Goal: Task Accomplishment & Management: Manage account settings

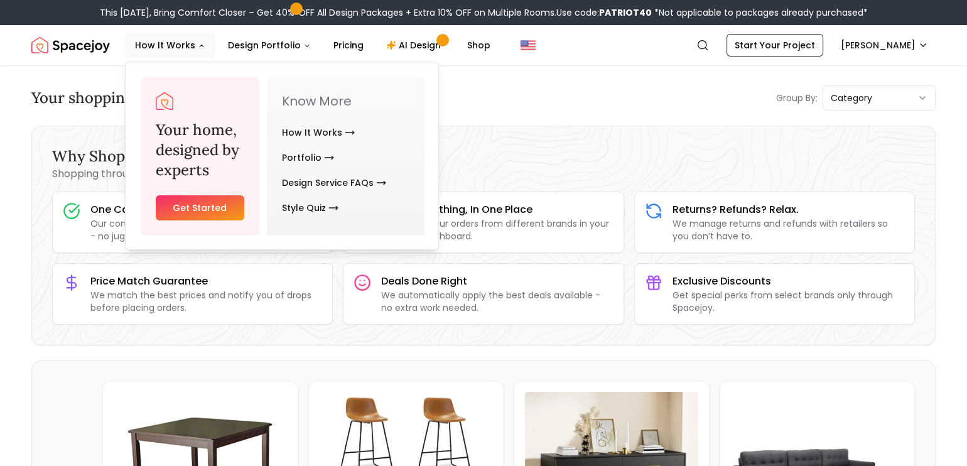
click at [107, 42] on img "Spacejoy" at bounding box center [70, 45] width 78 height 25
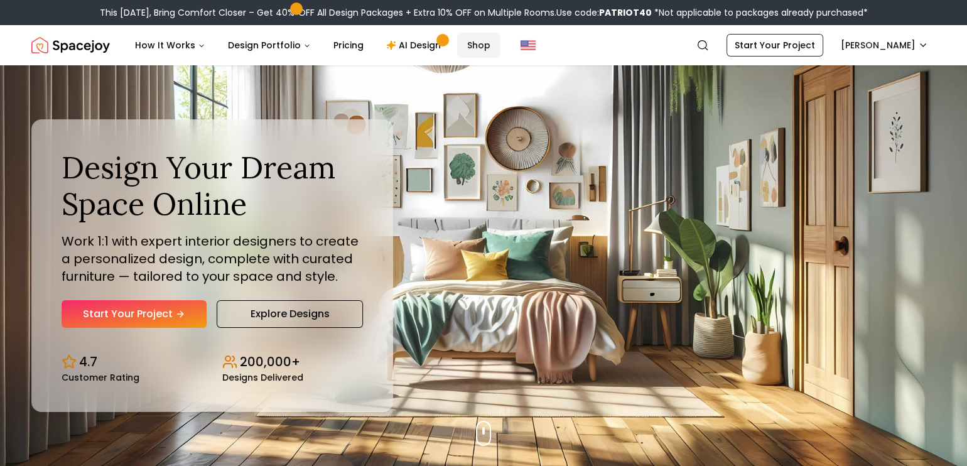
click at [471, 50] on link "Shop" at bounding box center [478, 45] width 43 height 25
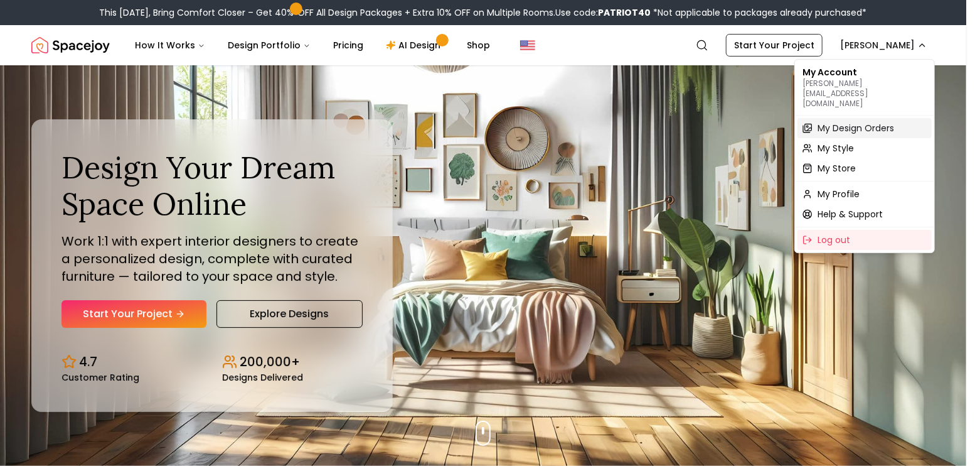
click at [862, 122] on span "My Design Orders" at bounding box center [856, 128] width 77 height 13
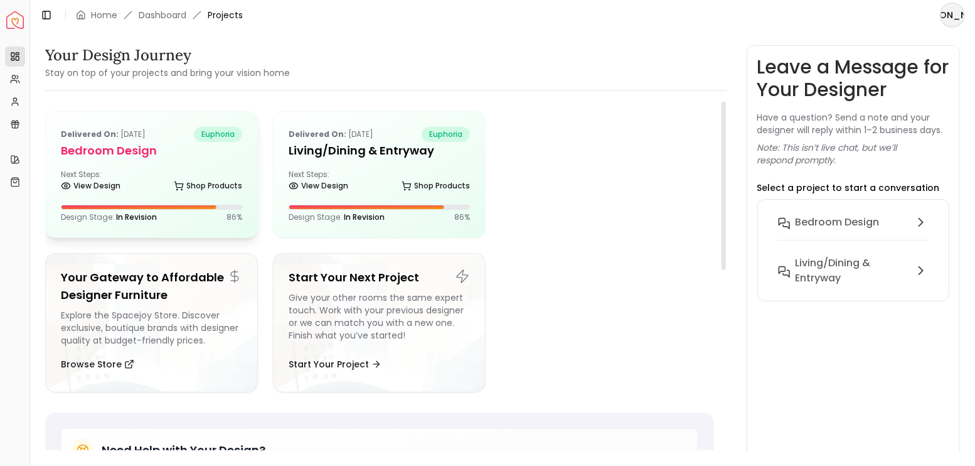
click at [209, 168] on div "Delivered on: Jul 07, 2025 euphoria Bedroom design Next Steps: View Design Shop…" at bounding box center [152, 175] width 212 height 126
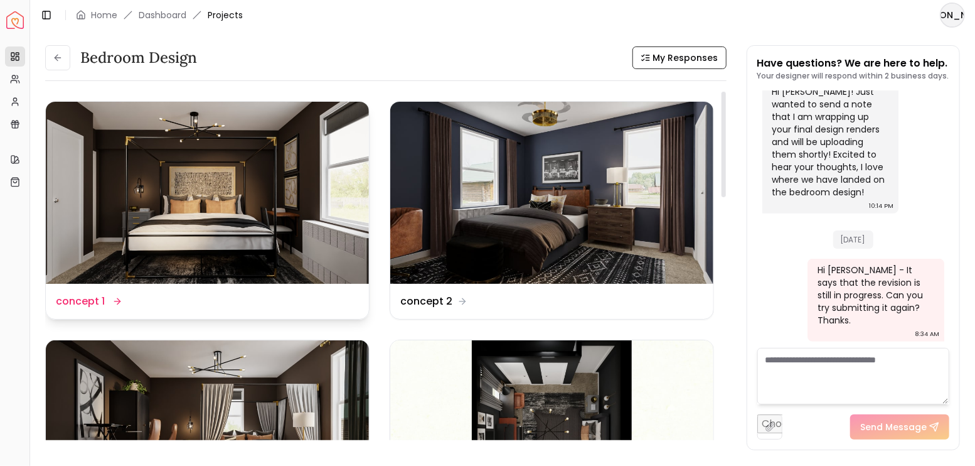
click at [296, 178] on img at bounding box center [207, 193] width 323 height 182
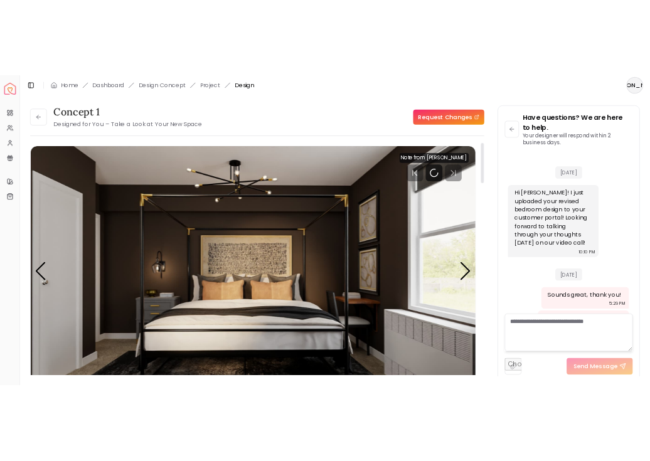
scroll to position [3119, 0]
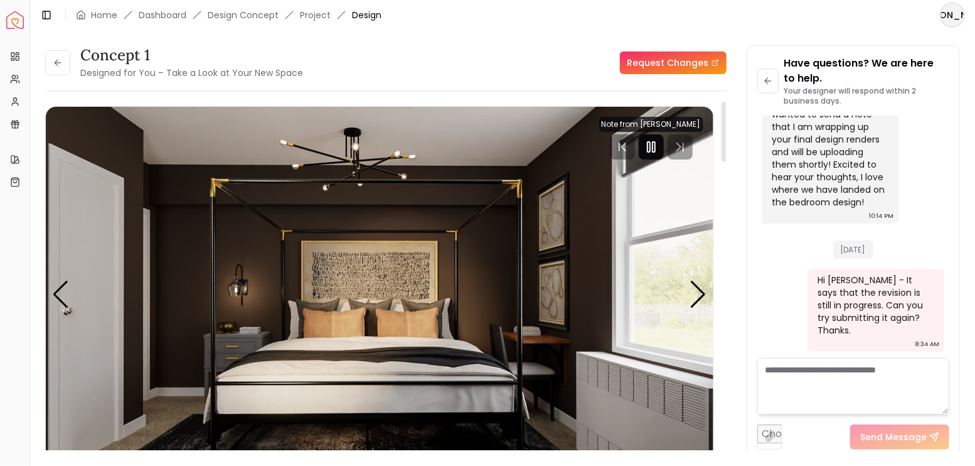
click at [645, 137] on div at bounding box center [651, 146] width 25 height 25
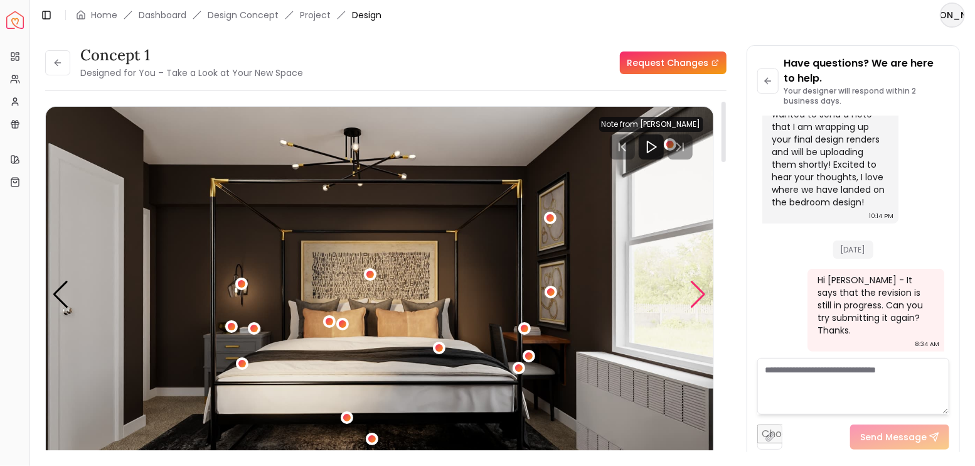
click at [696, 286] on div "Next slide" at bounding box center [698, 295] width 17 height 28
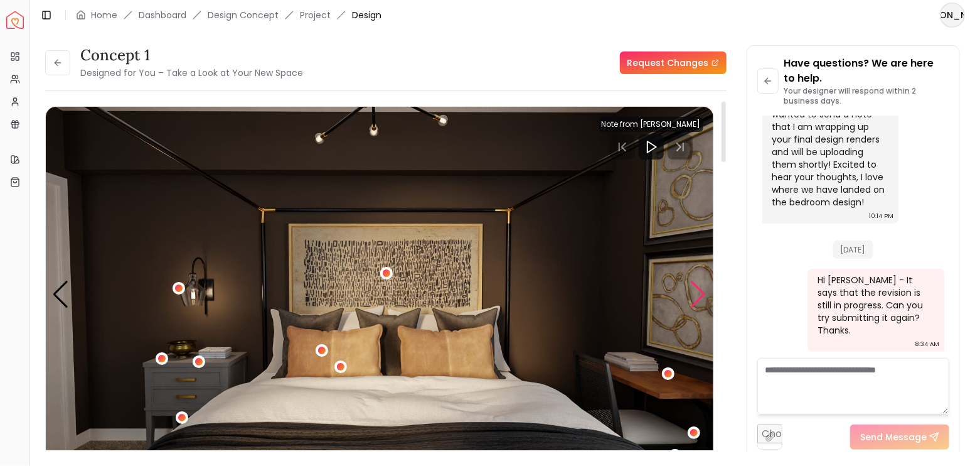
click at [696, 286] on div "Next slide" at bounding box center [698, 295] width 17 height 28
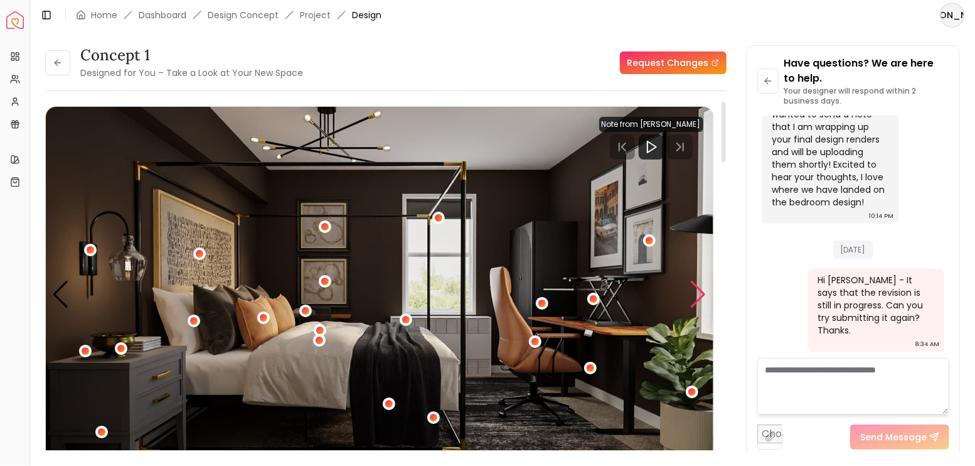
click at [696, 286] on div "Next slide" at bounding box center [698, 295] width 17 height 28
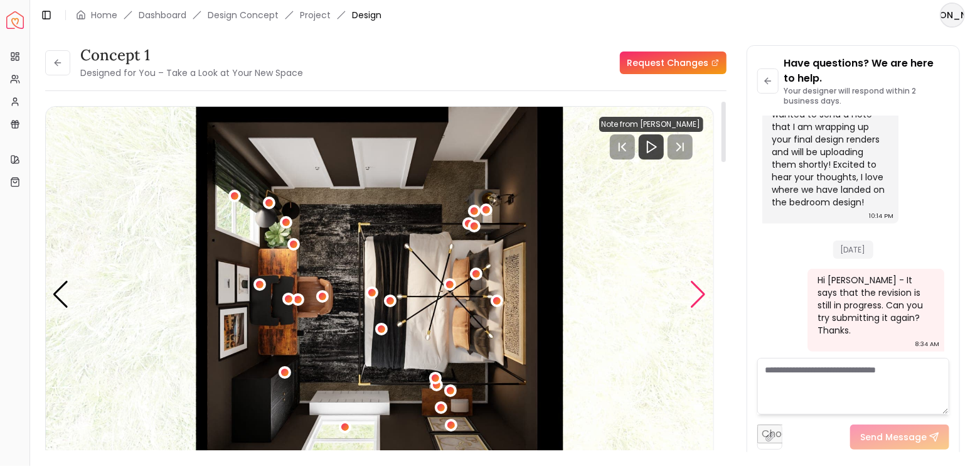
click at [696, 286] on div "Next slide" at bounding box center [698, 295] width 17 height 28
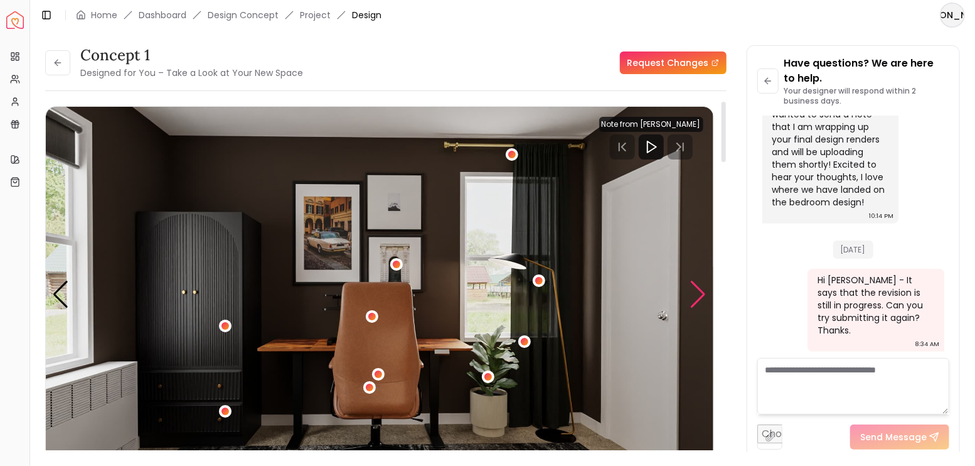
click at [696, 286] on div "Next slide" at bounding box center [698, 295] width 17 height 28
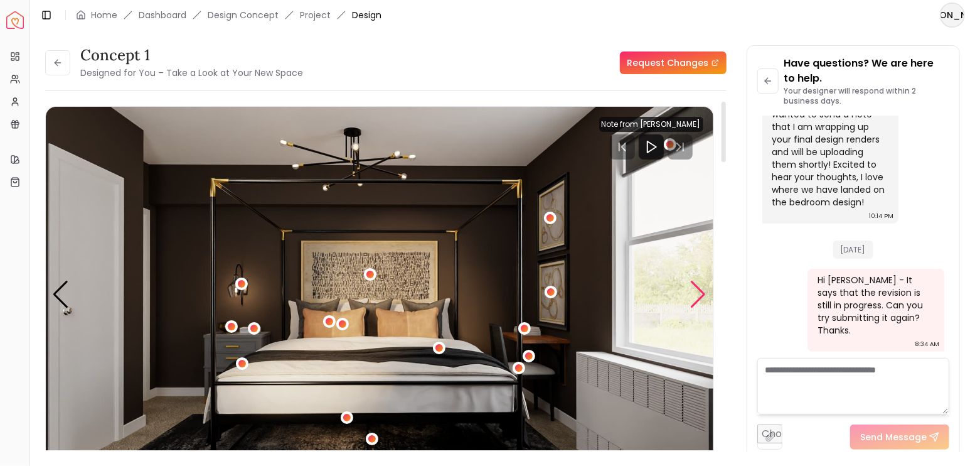
click at [696, 286] on div "Next slide" at bounding box center [698, 295] width 17 height 28
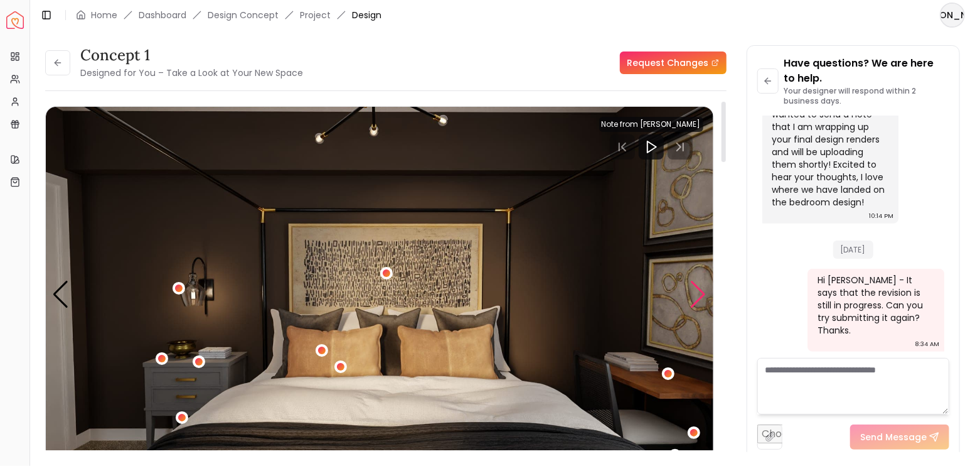
click at [696, 286] on div "Next slide" at bounding box center [698, 295] width 17 height 28
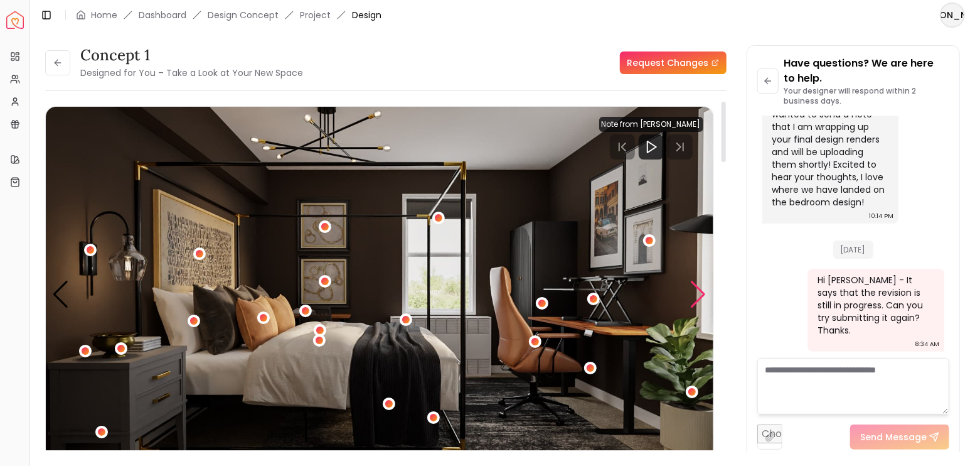
click at [696, 286] on div "Next slide" at bounding box center [698, 295] width 17 height 28
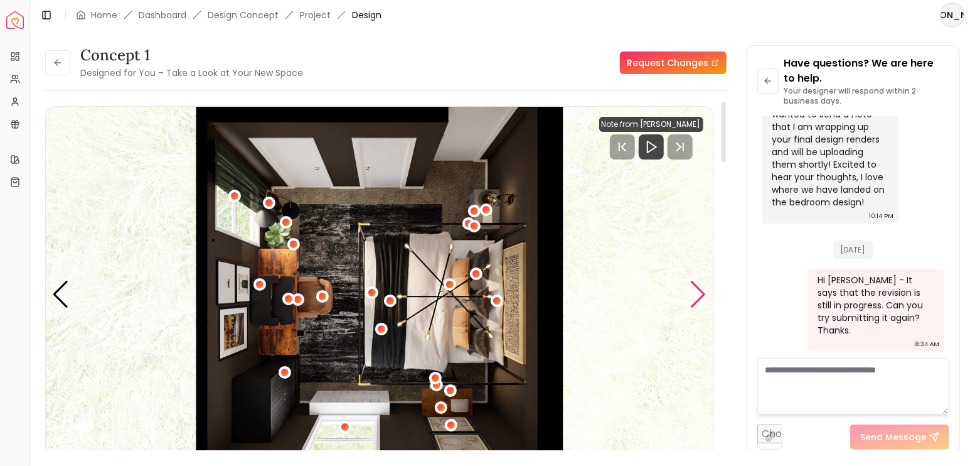
click at [697, 286] on div "Next slide" at bounding box center [698, 295] width 17 height 28
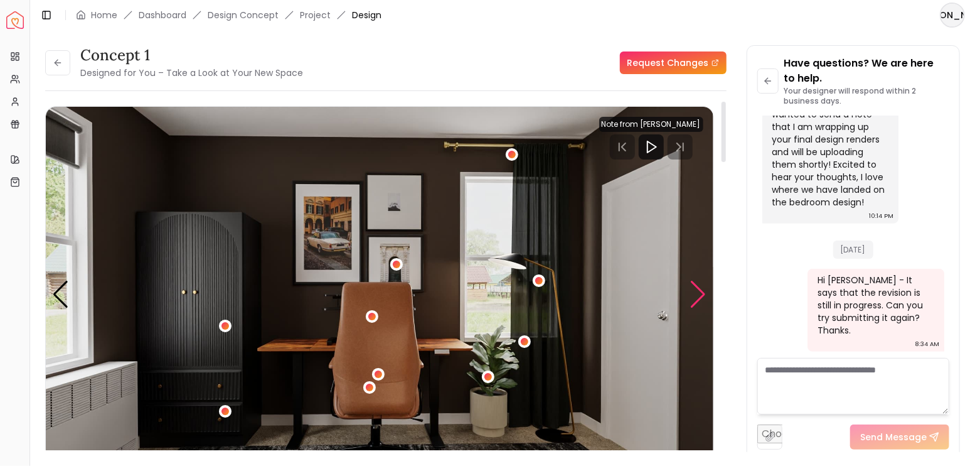
click at [697, 286] on div "Next slide" at bounding box center [698, 295] width 17 height 28
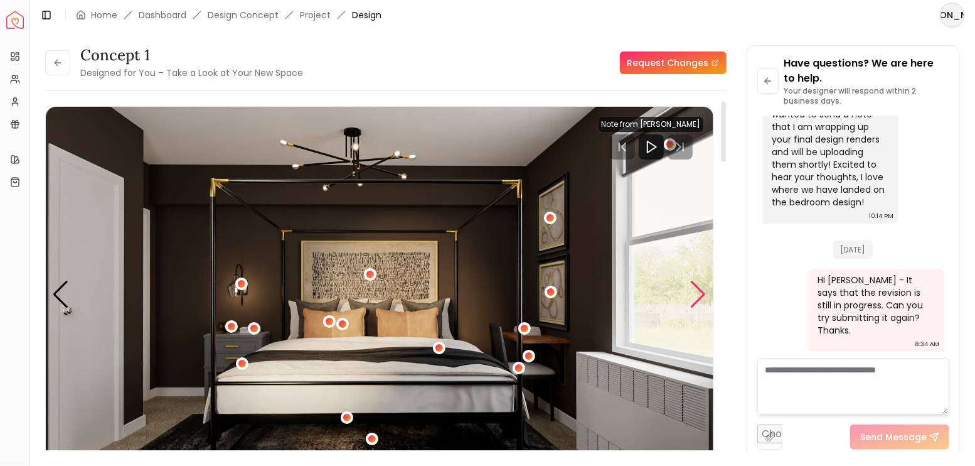
click at [697, 286] on div "Next slide" at bounding box center [698, 295] width 17 height 28
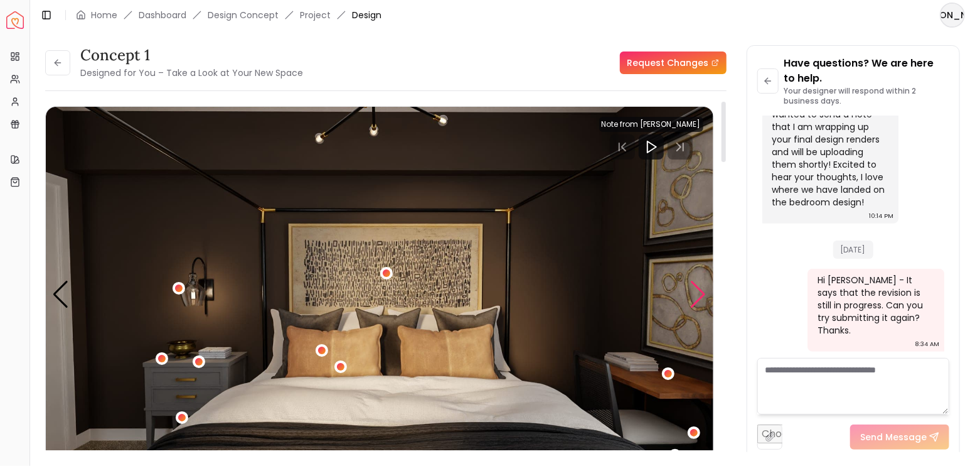
click at [697, 286] on div "Next slide" at bounding box center [698, 295] width 17 height 28
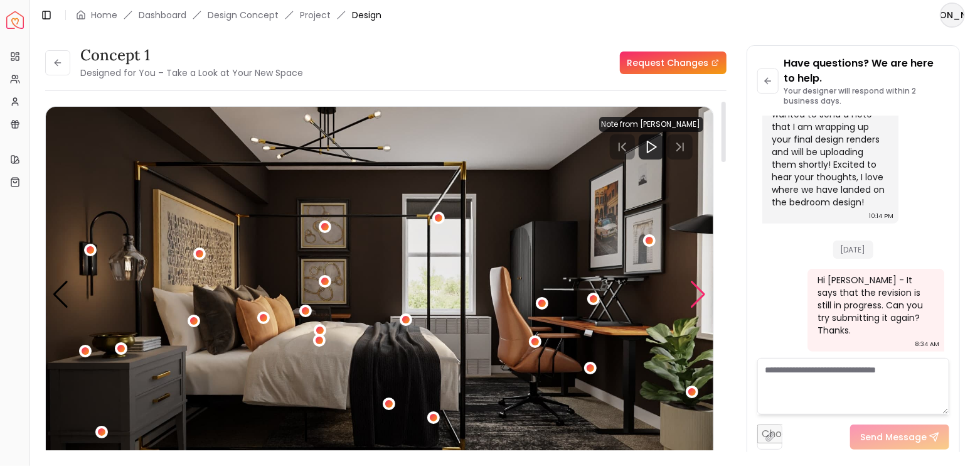
click at [697, 286] on div "Next slide" at bounding box center [698, 295] width 17 height 28
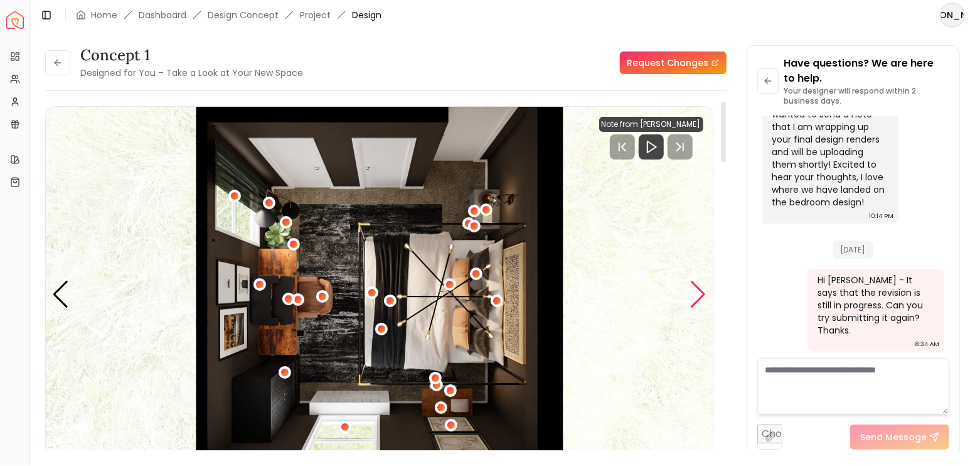
click at [697, 286] on div "Next slide" at bounding box center [698, 295] width 17 height 28
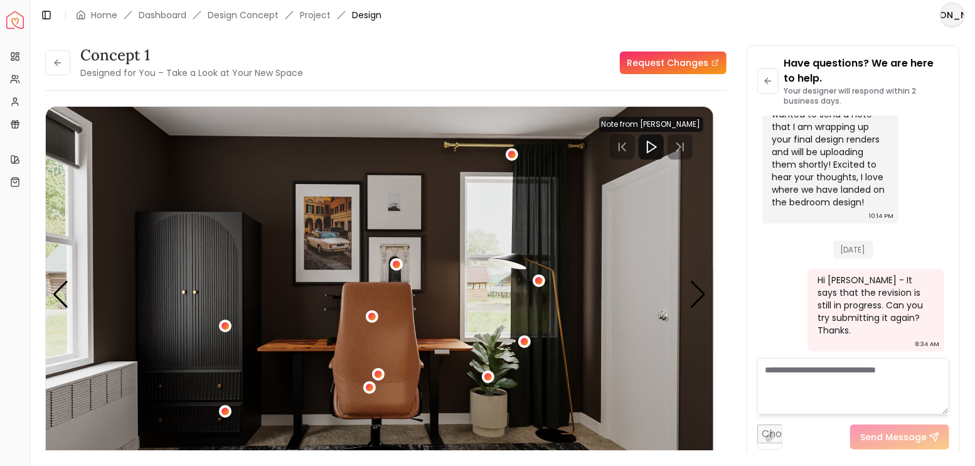
scroll to position [83, 0]
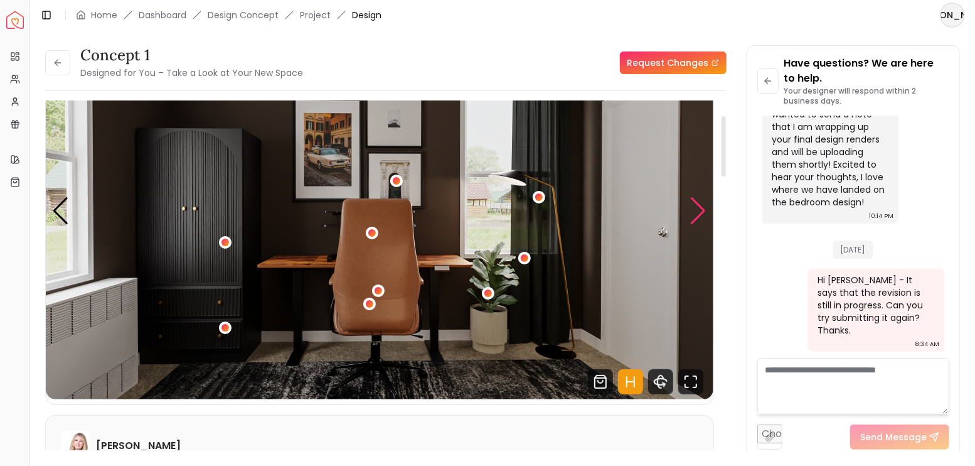
click at [697, 213] on div "Next slide" at bounding box center [698, 211] width 17 height 28
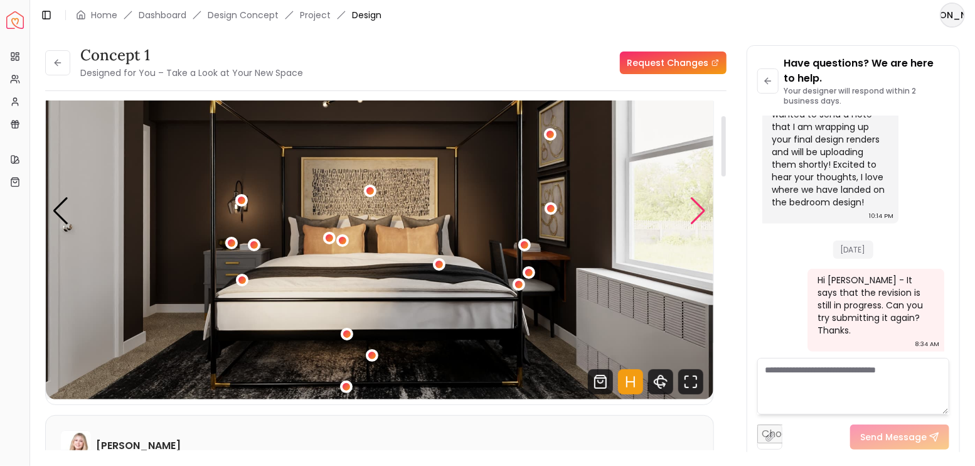
scroll to position [41, 0]
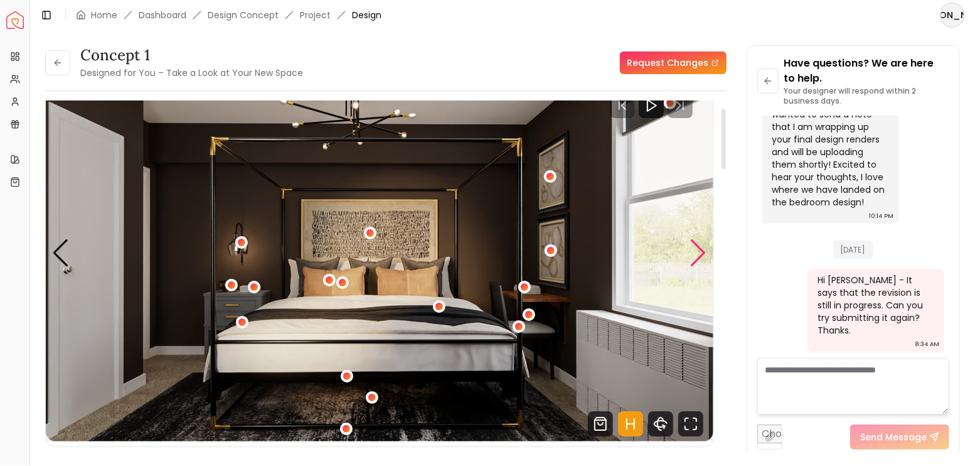
click at [704, 248] on div "Next slide" at bounding box center [698, 253] width 17 height 28
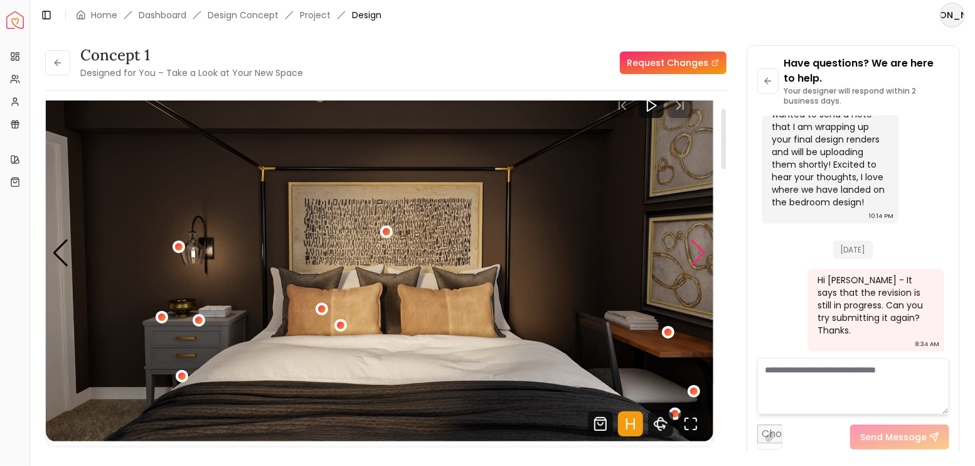
click at [703, 249] on div "Next slide" at bounding box center [698, 253] width 17 height 28
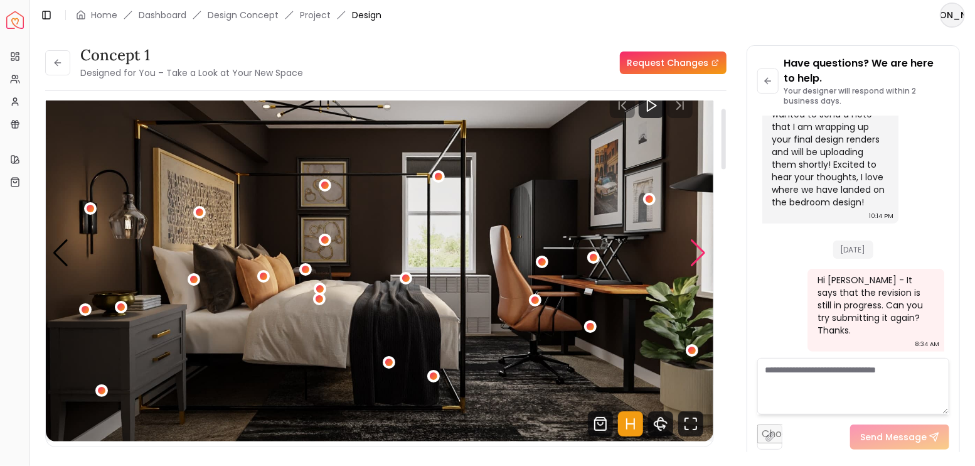
click at [703, 249] on div "Next slide" at bounding box center [698, 253] width 17 height 28
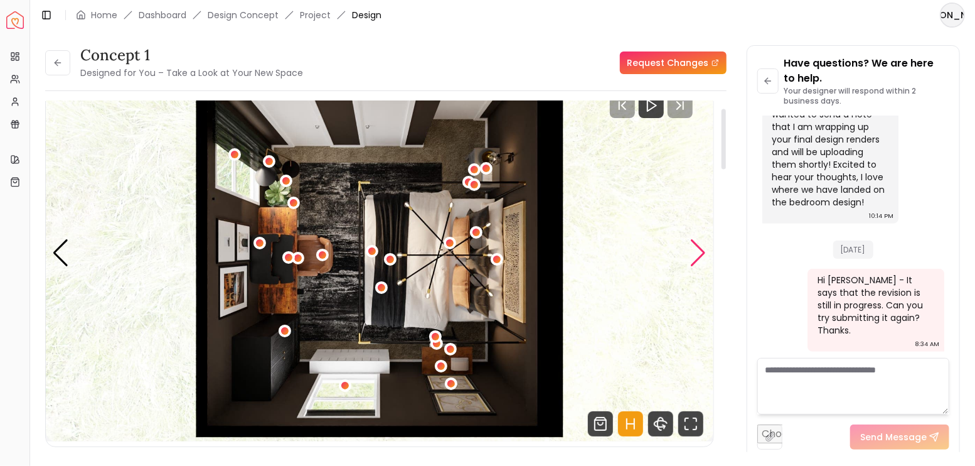
click at [703, 249] on div "Next slide" at bounding box center [698, 253] width 17 height 28
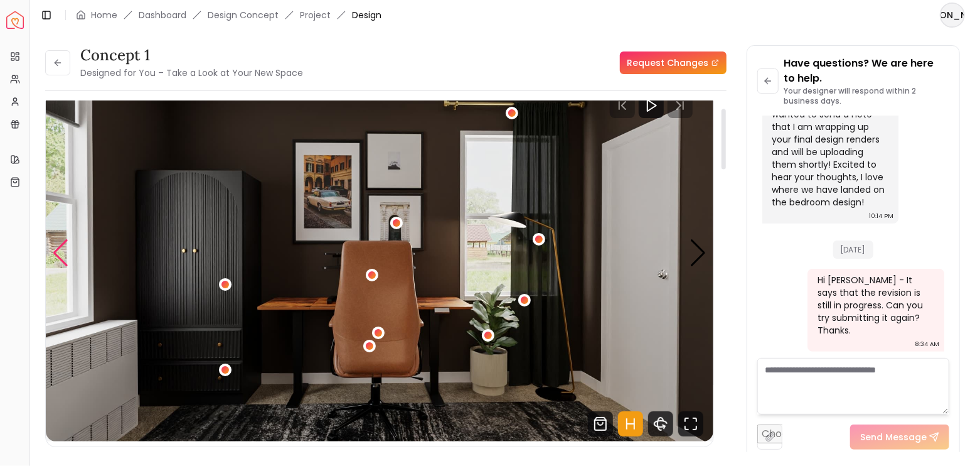
click at [56, 245] on div "Previous slide" at bounding box center [60, 253] width 17 height 28
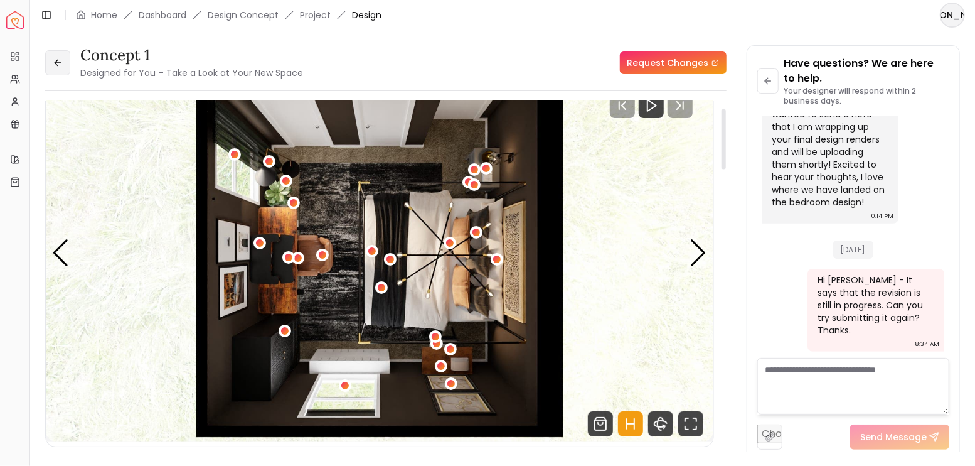
click at [52, 70] on button at bounding box center [57, 62] width 25 height 25
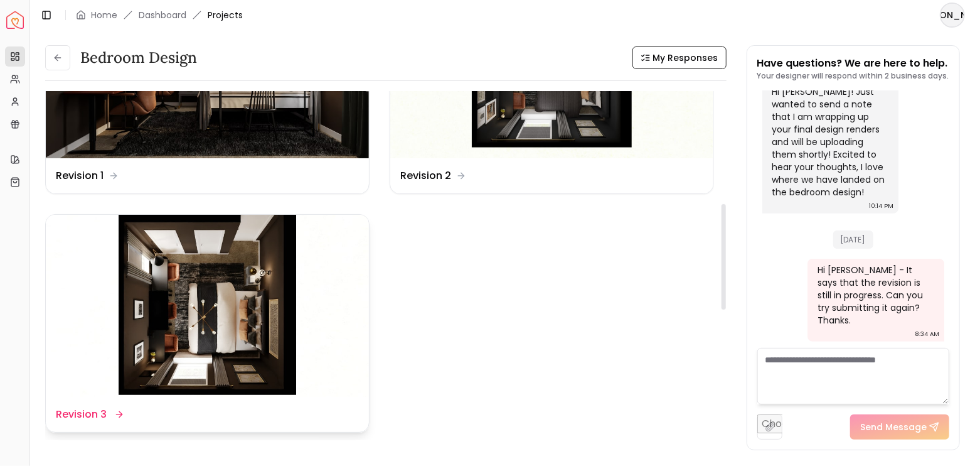
scroll to position [377, 0]
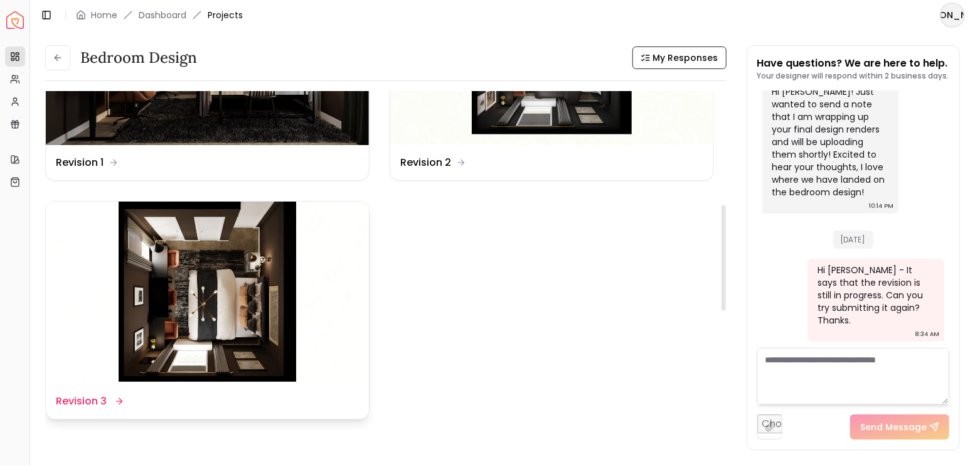
click at [262, 276] on img at bounding box center [207, 292] width 323 height 182
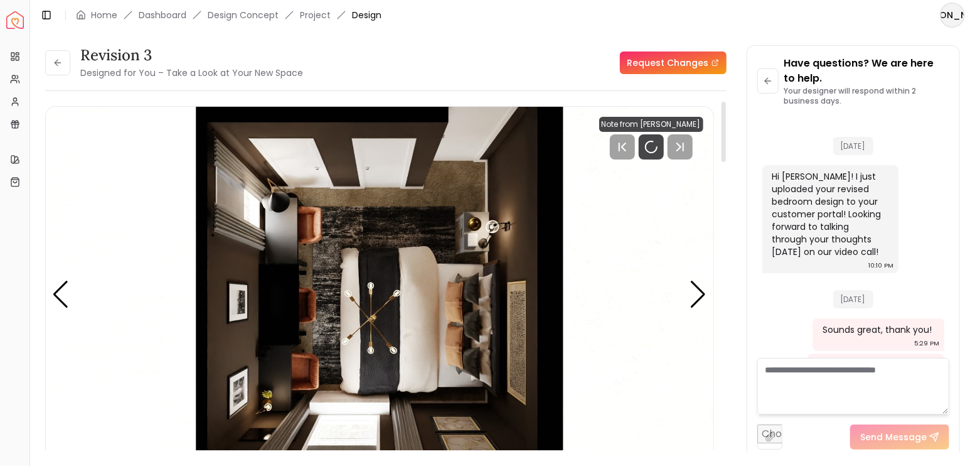
scroll to position [3119, 0]
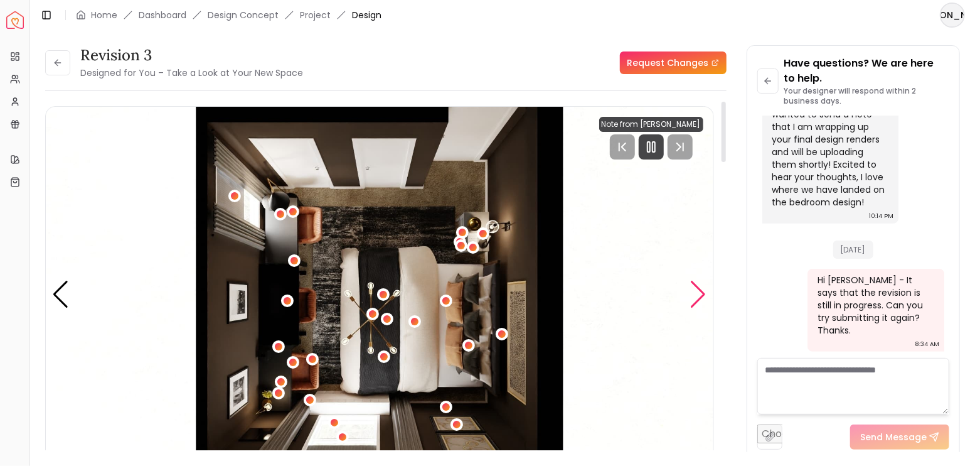
click at [707, 294] on div "Next slide" at bounding box center [698, 295] width 17 height 28
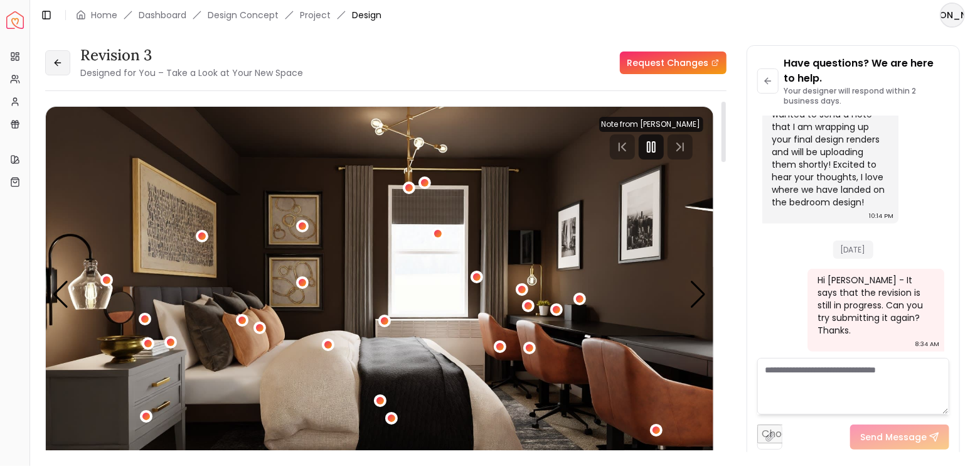
click at [50, 66] on button at bounding box center [57, 62] width 25 height 25
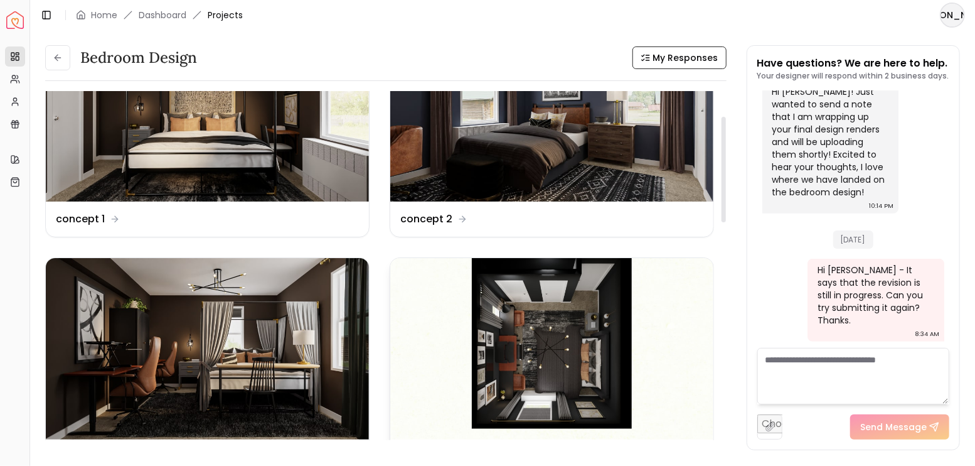
scroll to position [83, 0]
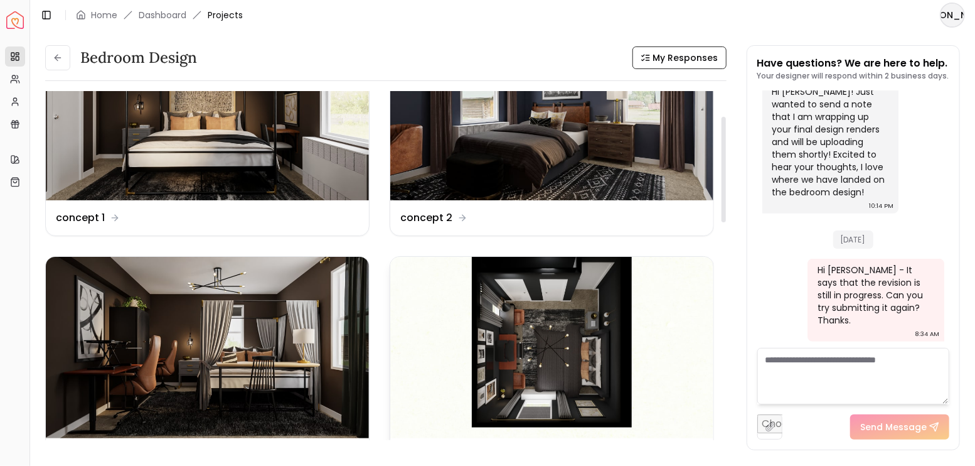
click at [532, 347] on img at bounding box center [551, 348] width 323 height 182
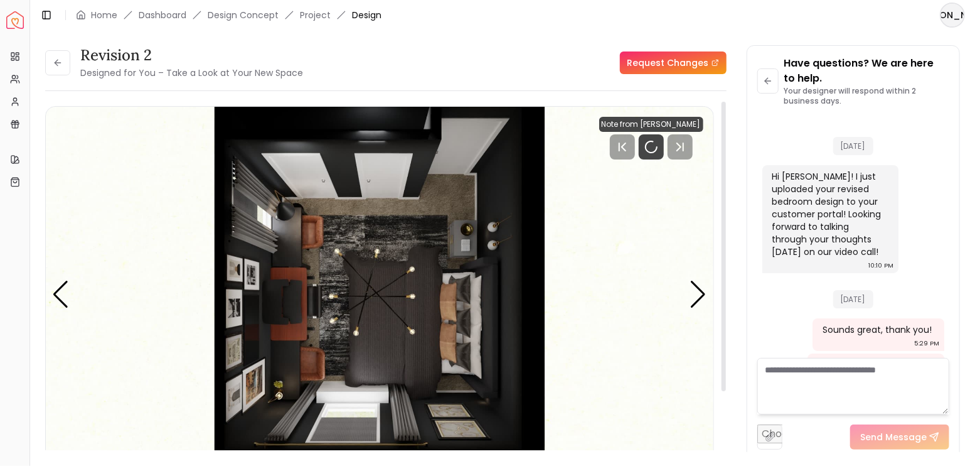
scroll to position [3119, 0]
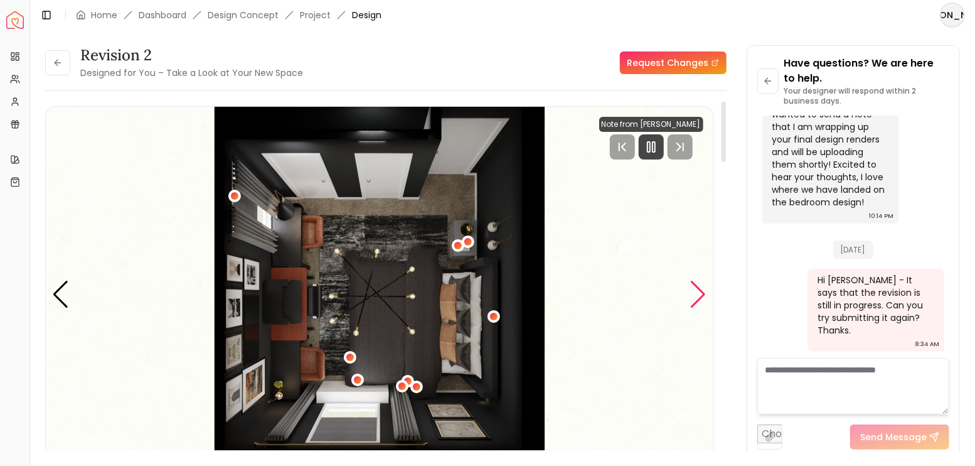
click at [696, 289] on div "Next slide" at bounding box center [698, 295] width 17 height 28
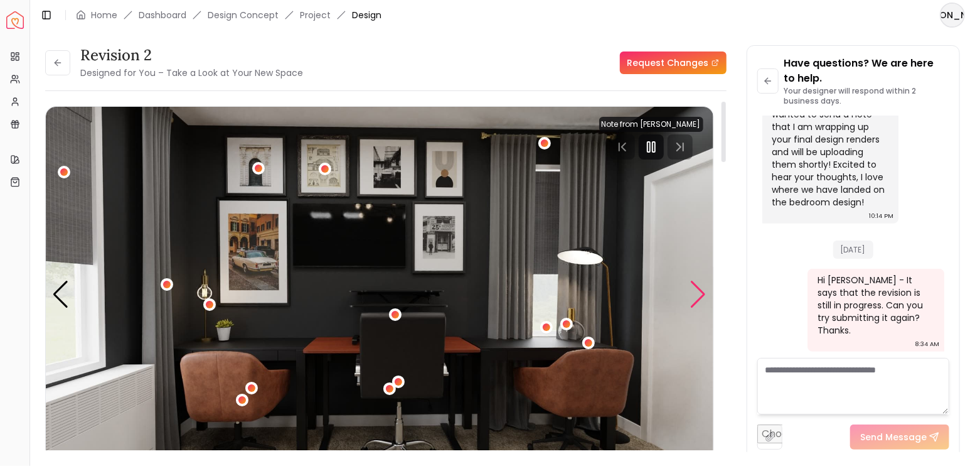
click at [696, 289] on div "Next slide" at bounding box center [698, 295] width 17 height 28
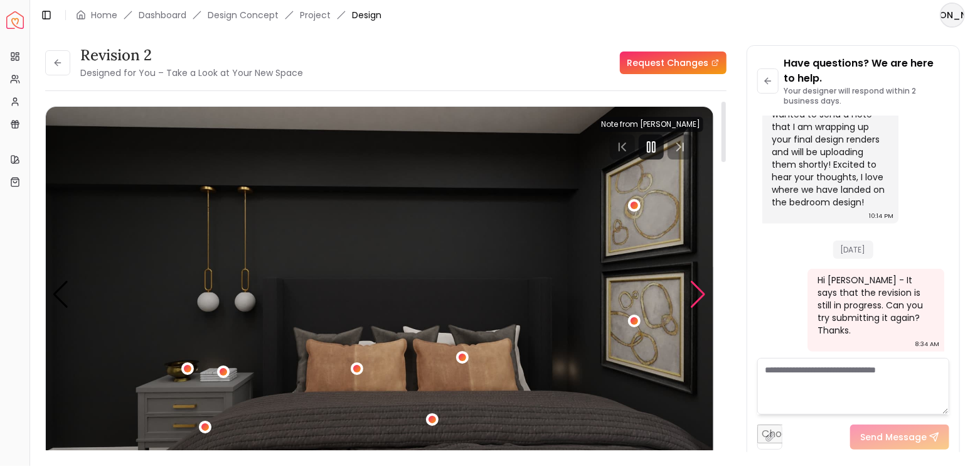
click at [696, 289] on div "Next slide" at bounding box center [698, 295] width 17 height 28
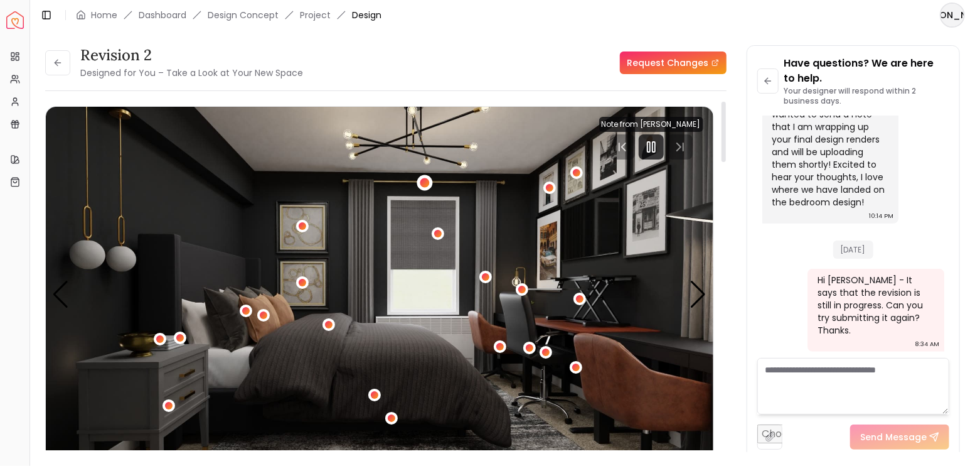
click at [428, 178] on div "4 / 4" at bounding box center [425, 183] width 16 height 16
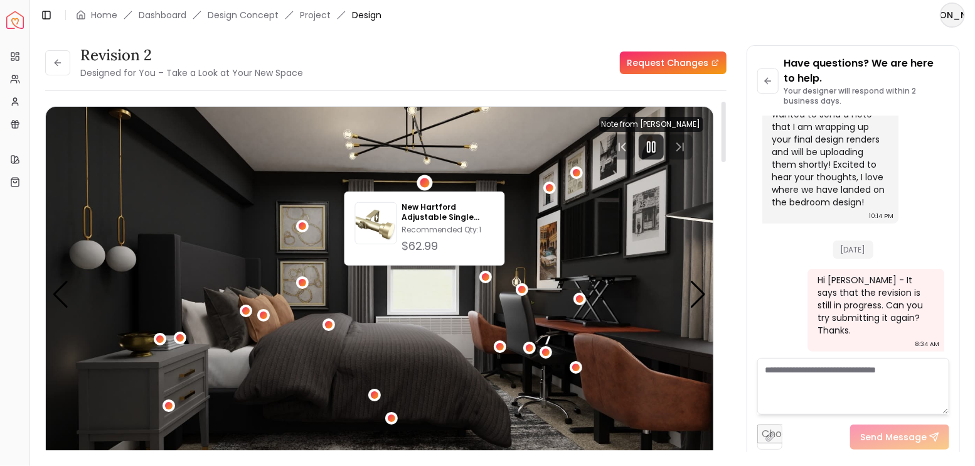
click at [520, 207] on img "4 / 4" at bounding box center [380, 295] width 668 height 376
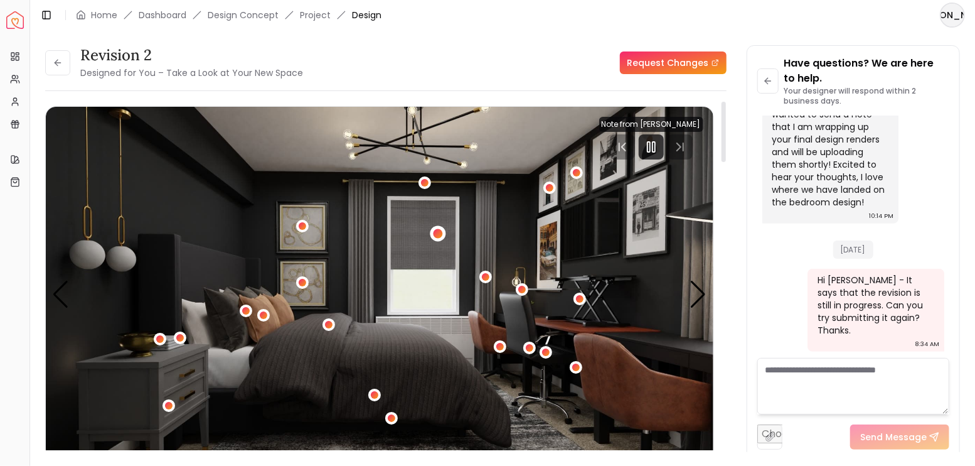
click at [436, 229] on div "4 / 4" at bounding box center [437, 233] width 9 height 9
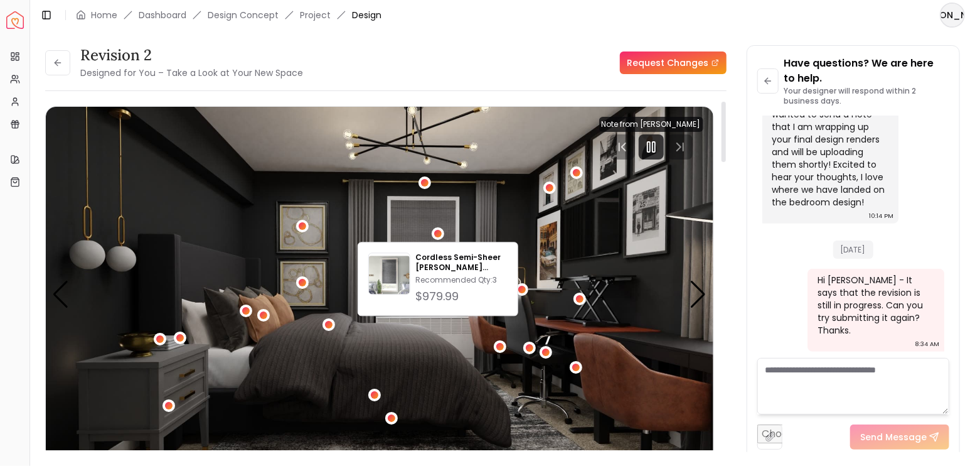
click at [495, 203] on img "4 / 4" at bounding box center [380, 295] width 668 height 376
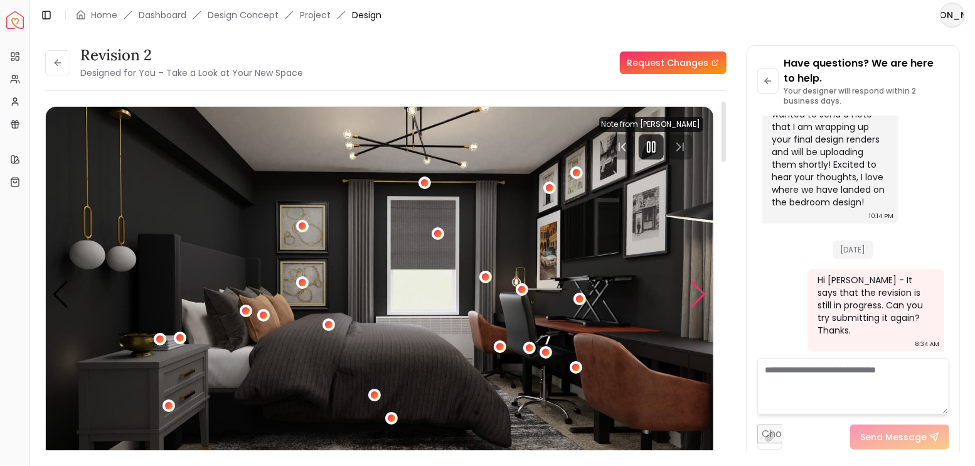
click at [697, 289] on div "Next slide" at bounding box center [698, 295] width 17 height 28
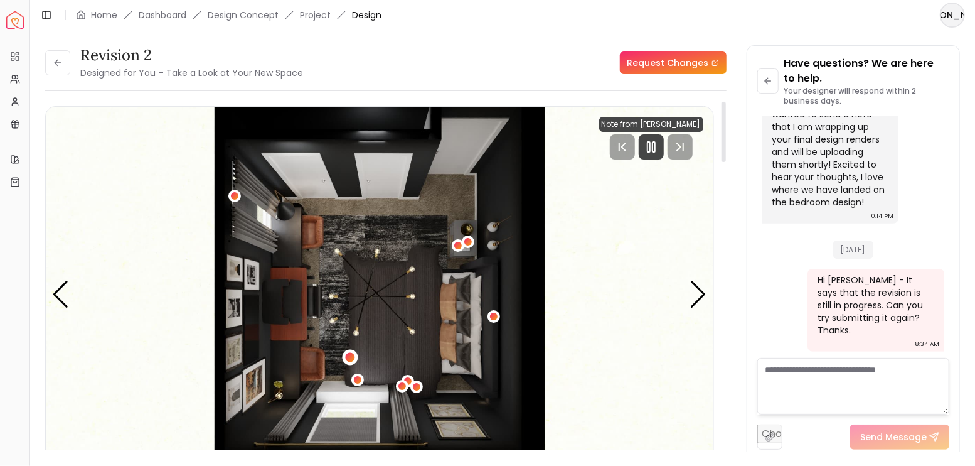
click at [345, 353] on div "1 / 4" at bounding box center [350, 358] width 16 height 16
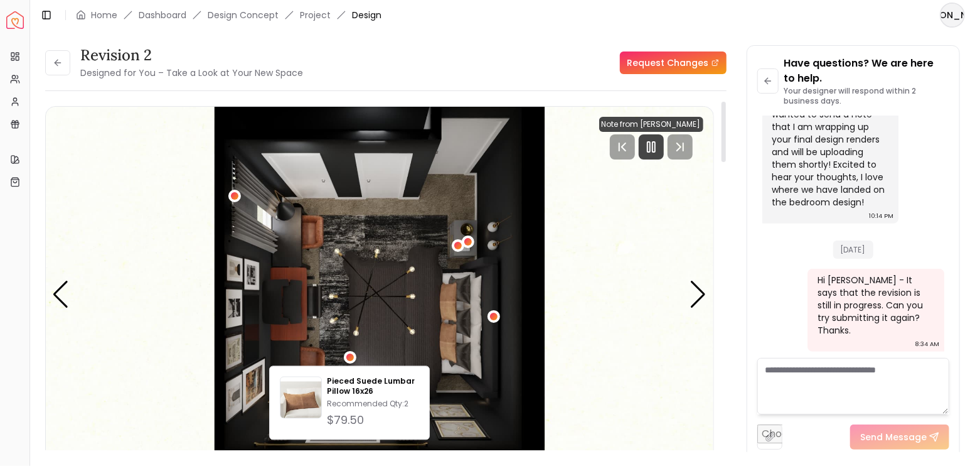
click at [397, 340] on img "1 / 4" at bounding box center [380, 295] width 668 height 376
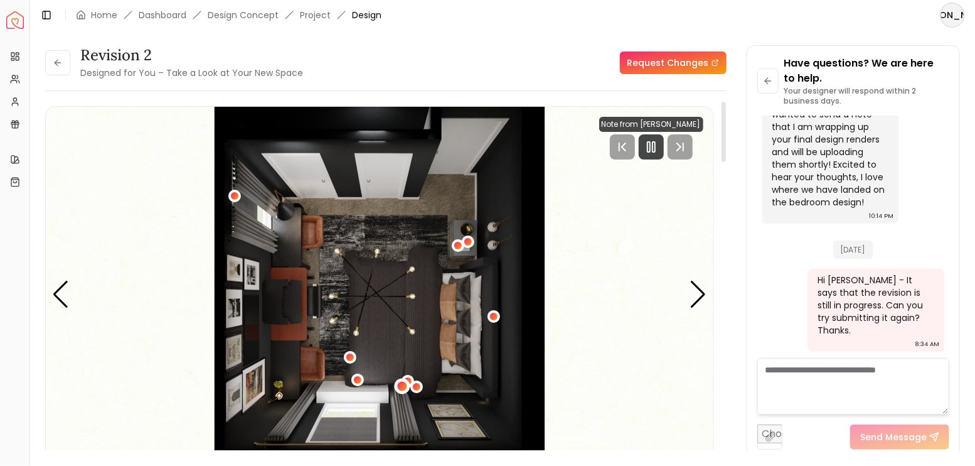
click at [402, 384] on div "1 / 4" at bounding box center [402, 386] width 9 height 9
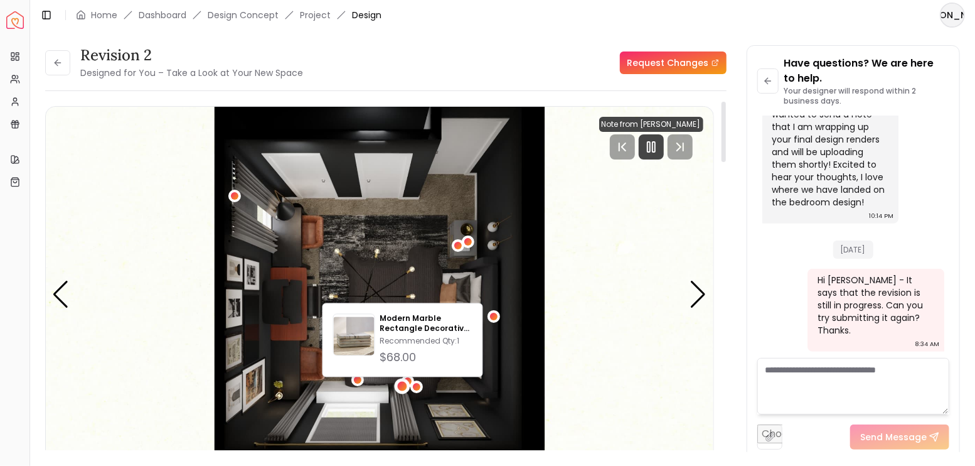
click at [377, 384] on img "1 / 4" at bounding box center [380, 295] width 668 height 376
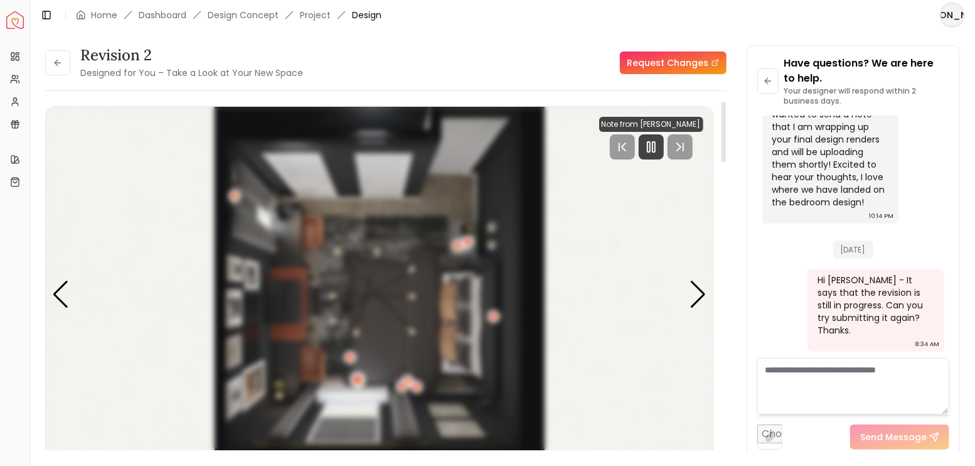
click at [355, 377] on div "1 / 4" at bounding box center [357, 379] width 9 height 9
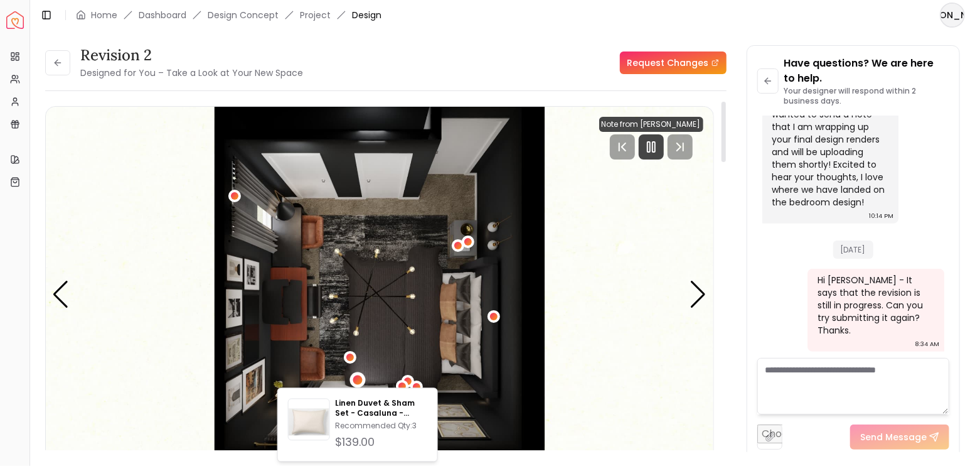
click at [387, 365] on img "1 / 4" at bounding box center [380, 295] width 668 height 376
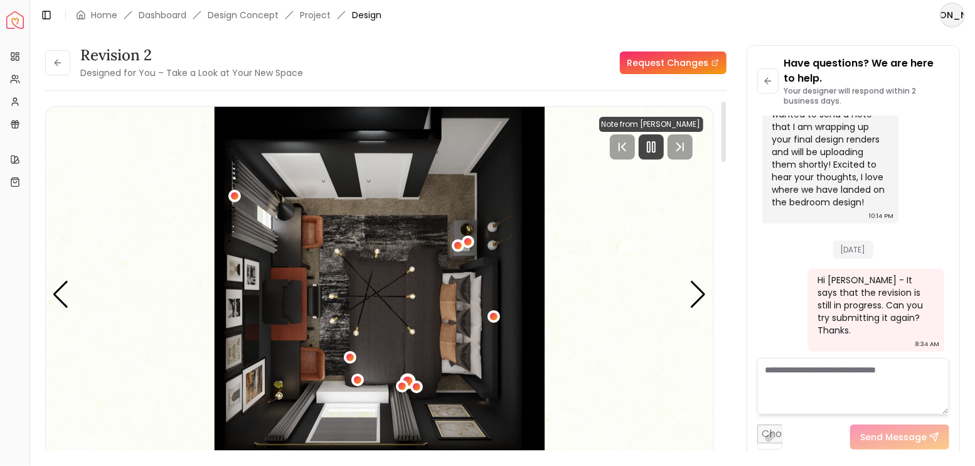
click at [411, 379] on div "1 / 4" at bounding box center [408, 380] width 9 height 9
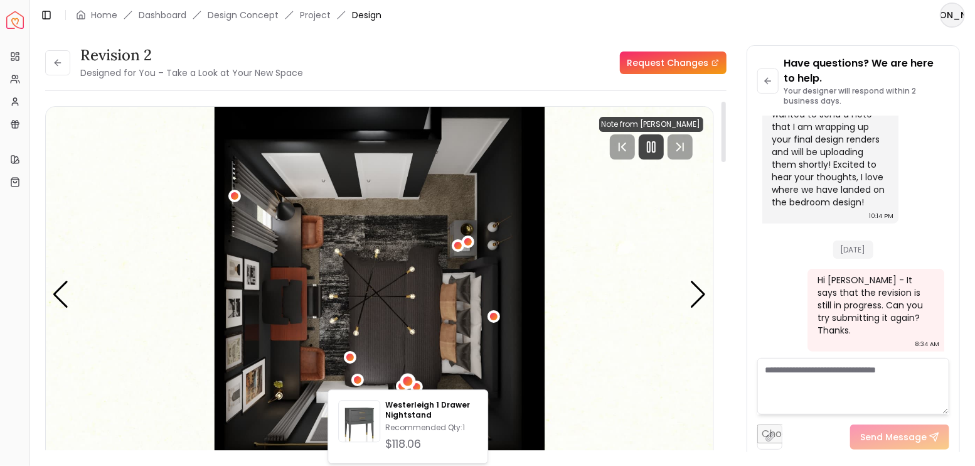
click at [413, 353] on img "1 / 4" at bounding box center [380, 295] width 668 height 376
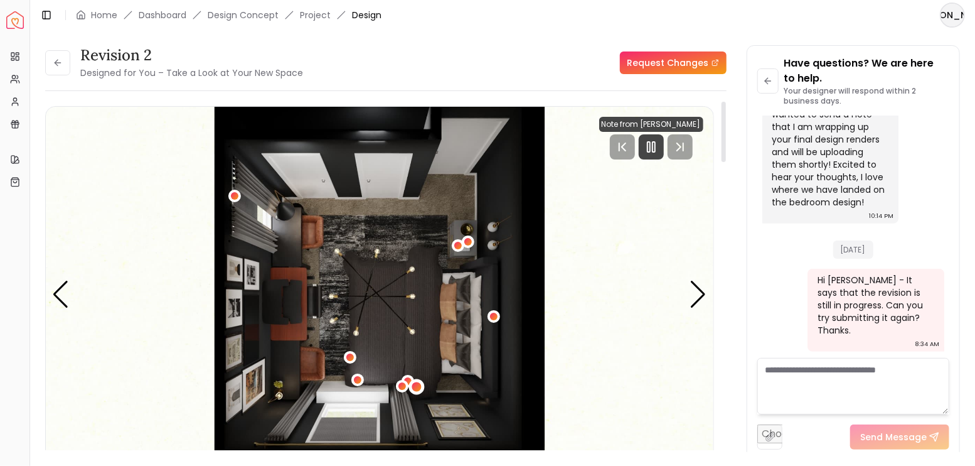
click at [420, 385] on div "1 / 4" at bounding box center [416, 386] width 9 height 9
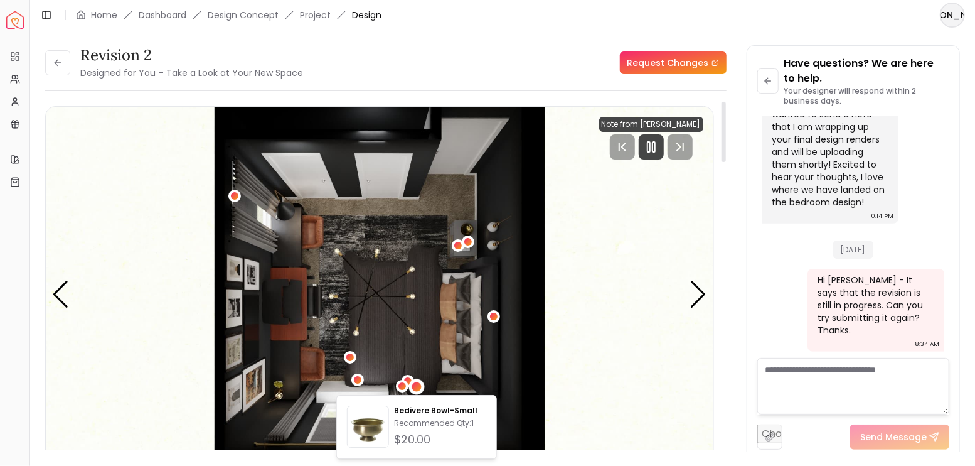
click at [409, 335] on img "1 / 4" at bounding box center [380, 295] width 668 height 376
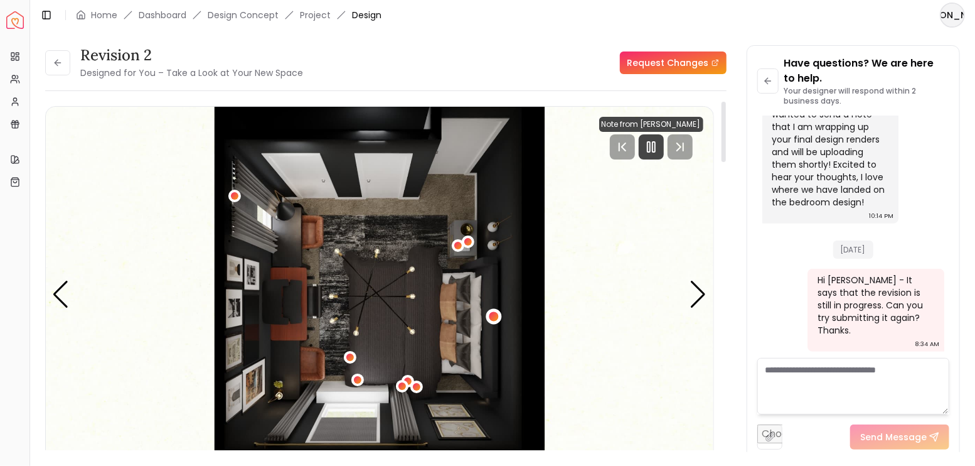
click at [491, 315] on div "1 / 4" at bounding box center [493, 315] width 9 height 9
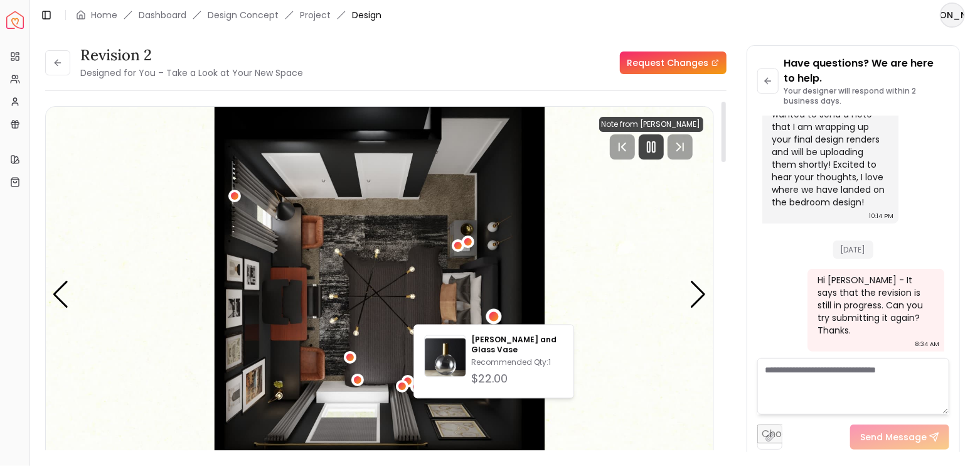
click at [454, 284] on img "1 / 4" at bounding box center [380, 295] width 668 height 376
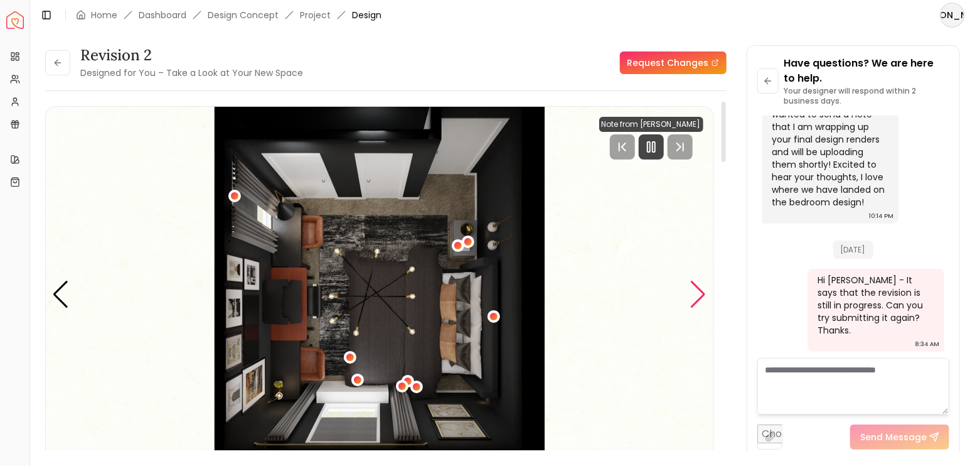
click at [699, 295] on div "Next slide" at bounding box center [698, 295] width 17 height 28
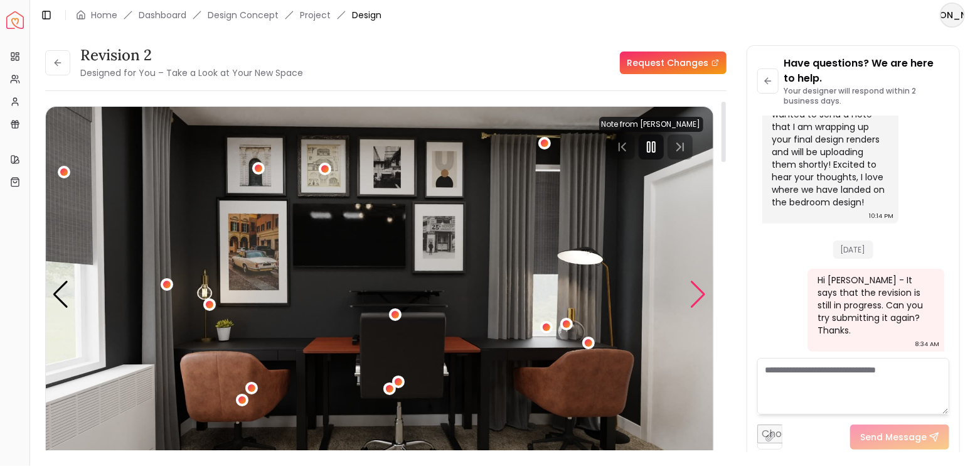
click at [697, 294] on div "Next slide" at bounding box center [698, 295] width 17 height 28
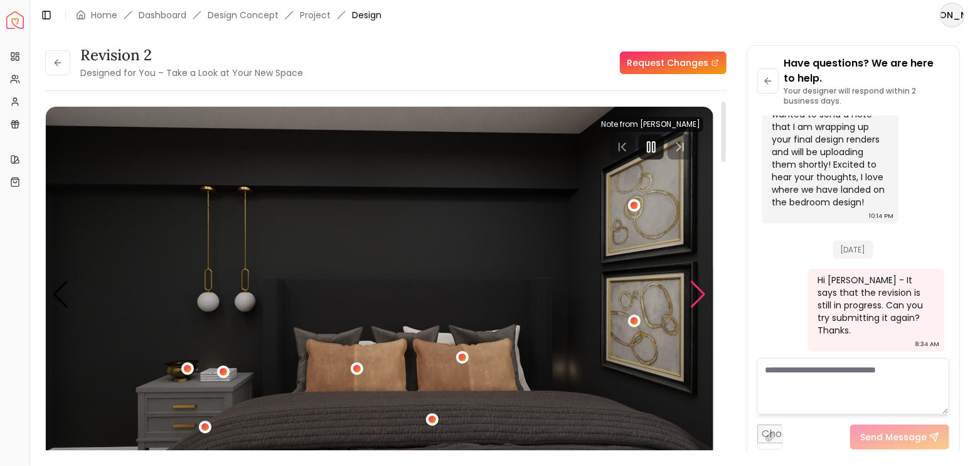
click at [694, 292] on div "Next slide" at bounding box center [698, 295] width 17 height 28
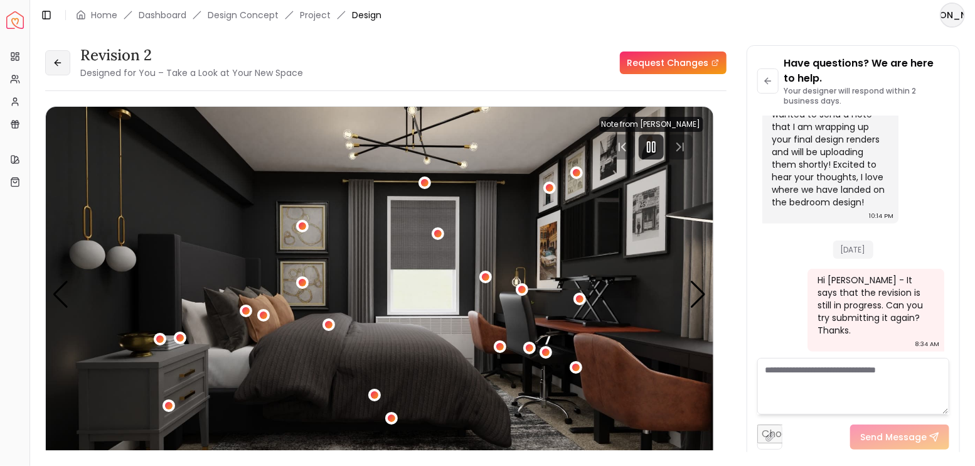
click at [51, 68] on button at bounding box center [57, 62] width 25 height 25
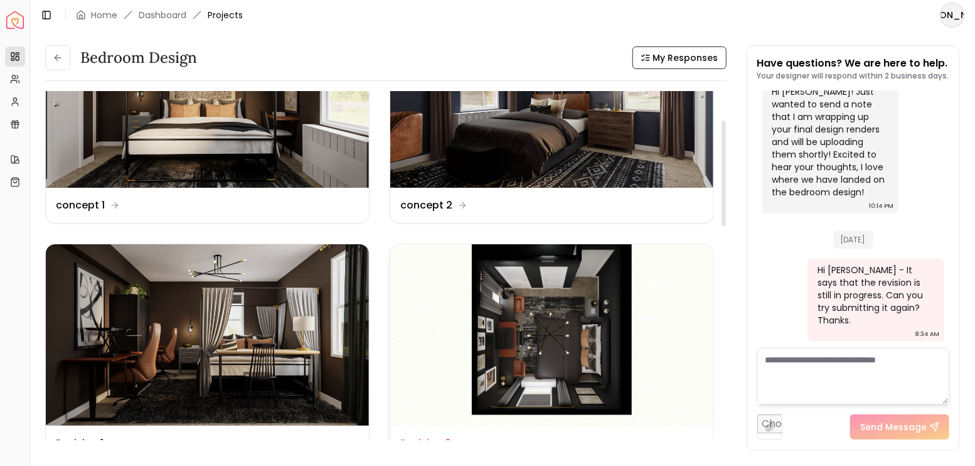
scroll to position [83, 0]
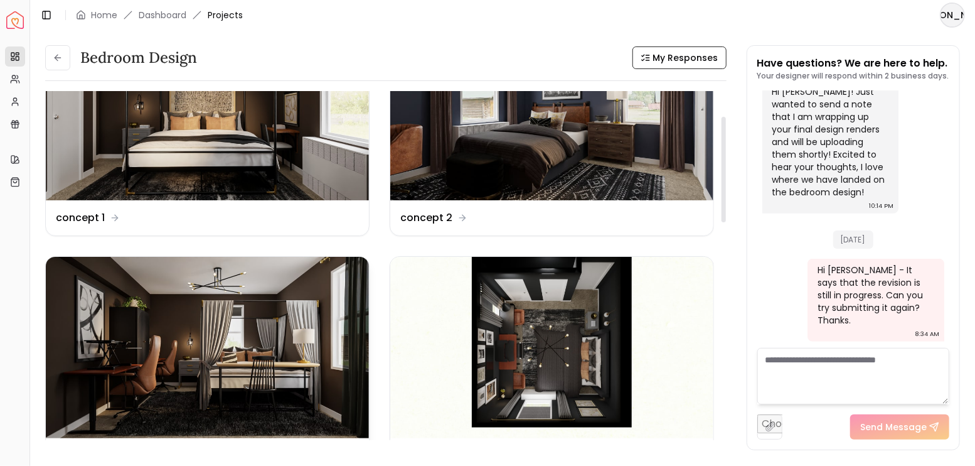
click at [225, 303] on img at bounding box center [207, 348] width 323 height 182
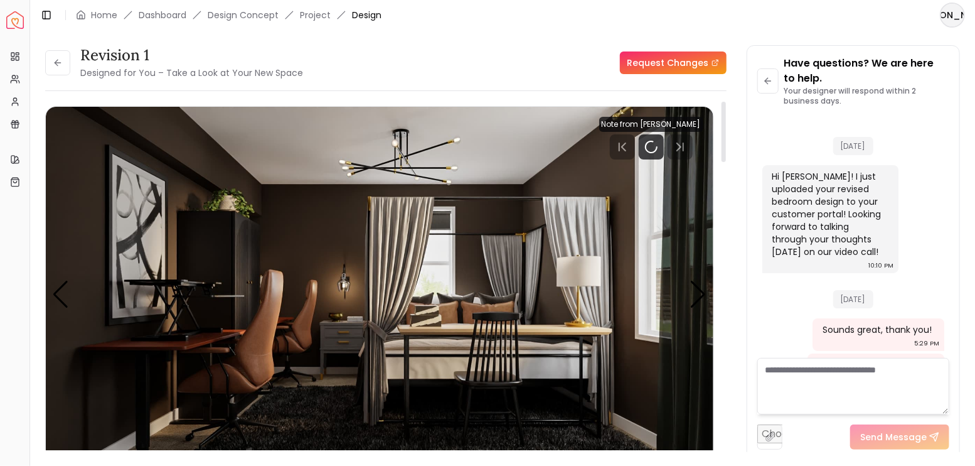
scroll to position [3119, 0]
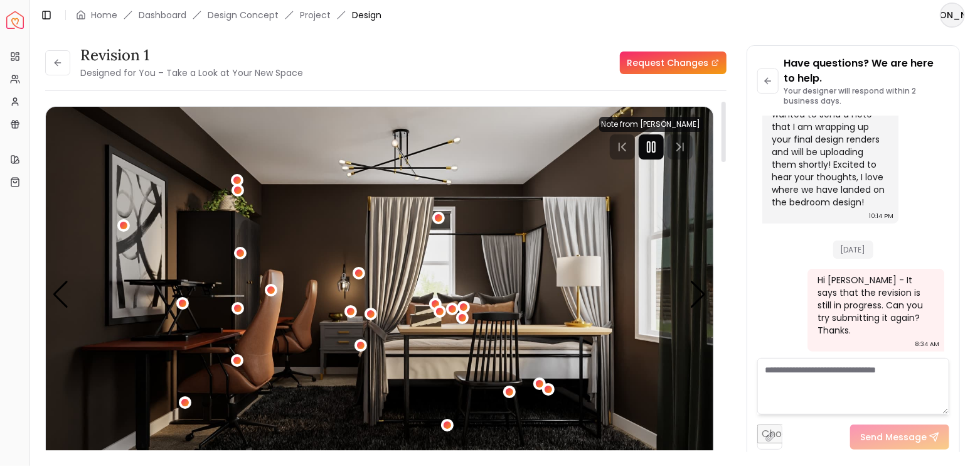
click at [652, 144] on icon "Pause" at bounding box center [651, 146] width 15 height 15
click at [689, 291] on img "1 / 5" at bounding box center [380, 295] width 668 height 376
click at [694, 290] on div "Next slide" at bounding box center [698, 295] width 17 height 28
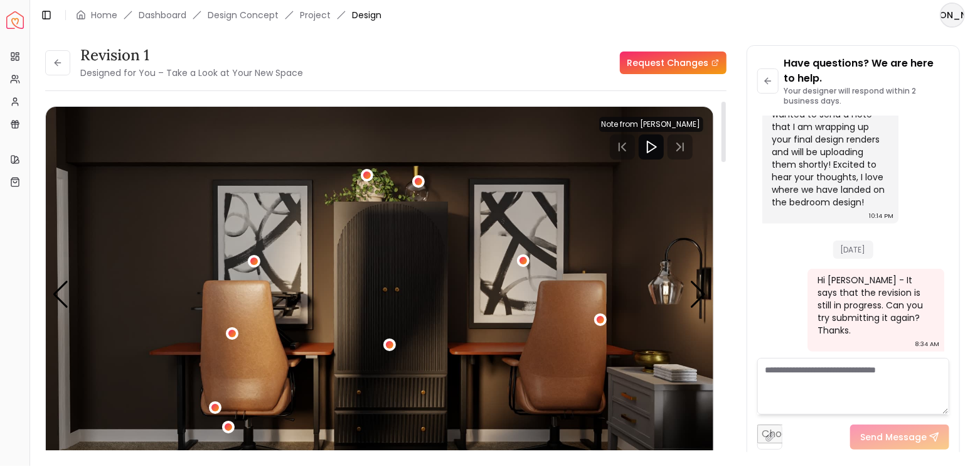
click at [320, 252] on img "2 / 5" at bounding box center [380, 295] width 668 height 376
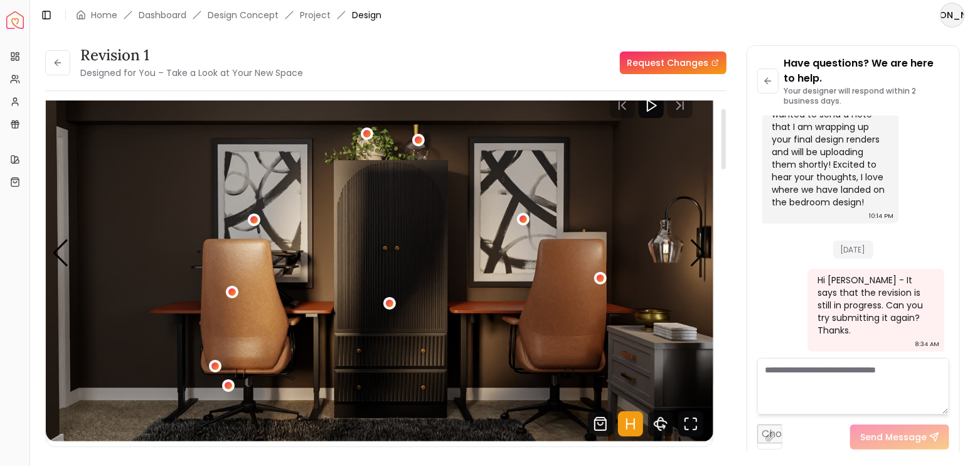
click at [692, 429] on icon "Fullscreen" at bounding box center [691, 423] width 25 height 25
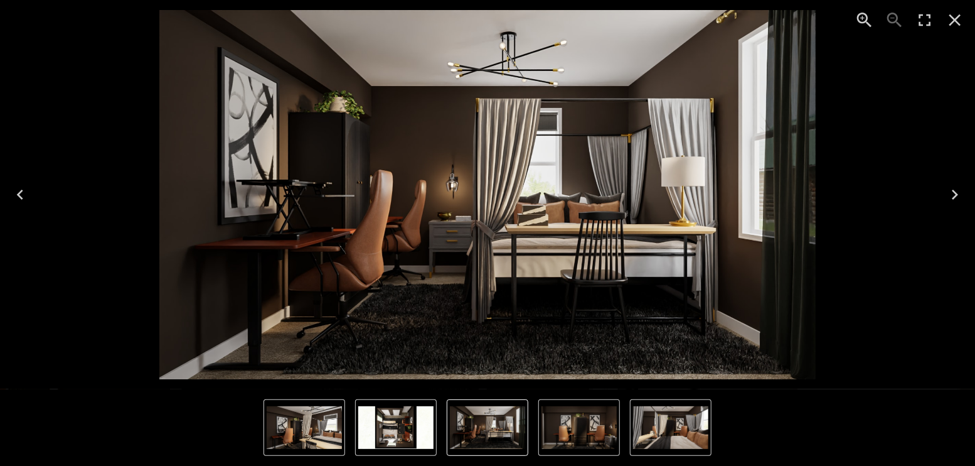
click at [955, 193] on icon "Next" at bounding box center [955, 195] width 6 height 10
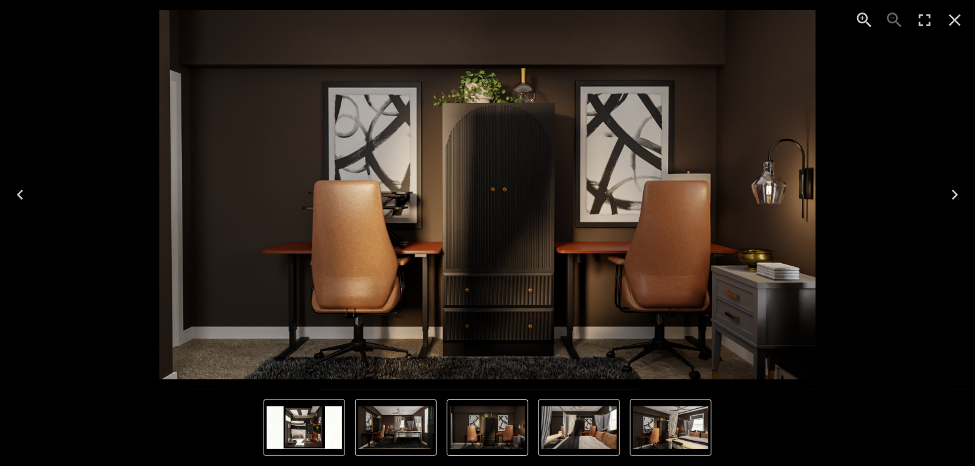
click at [955, 16] on icon "Close" at bounding box center [955, 20] width 20 height 20
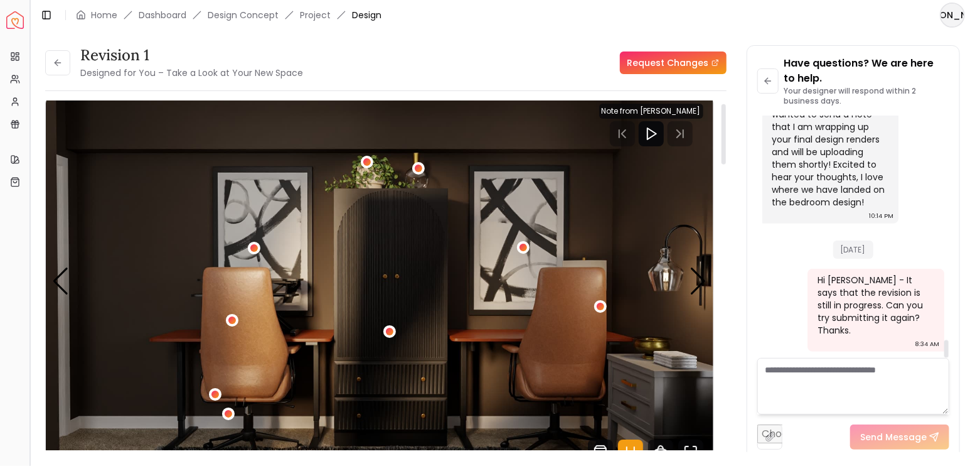
scroll to position [0, 0]
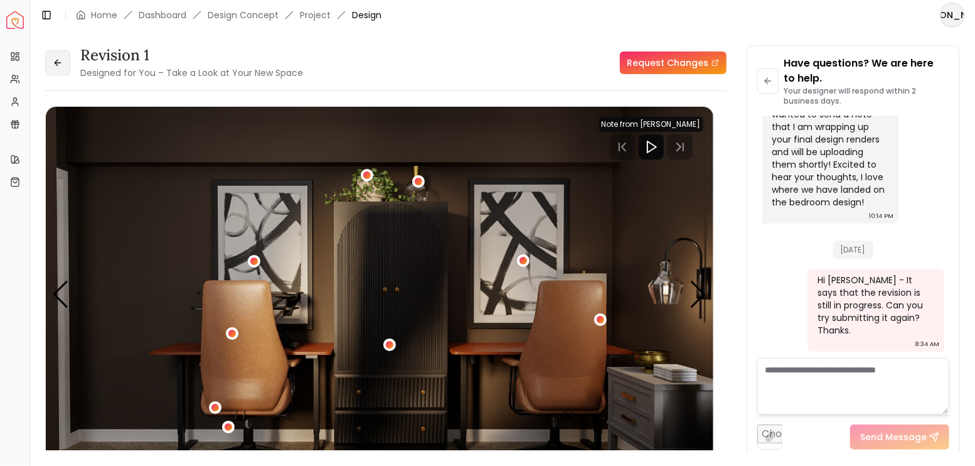
click at [57, 67] on icon at bounding box center [58, 63] width 10 height 10
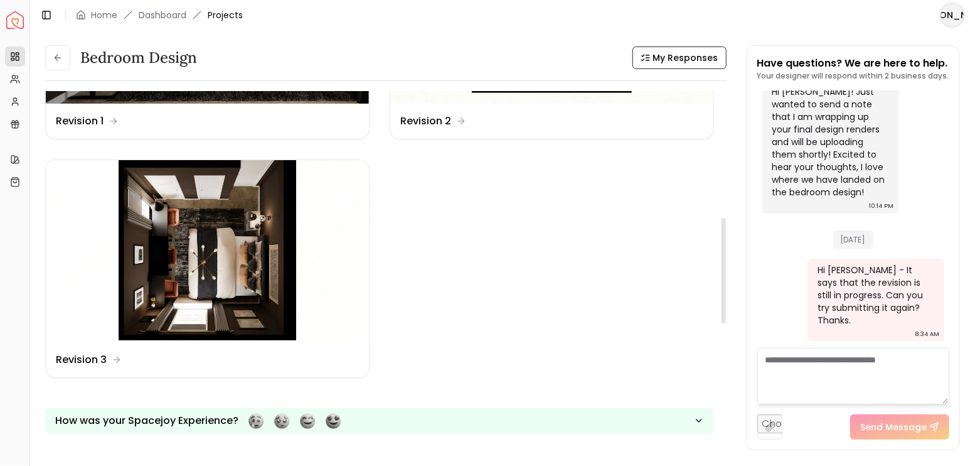
scroll to position [377, 0]
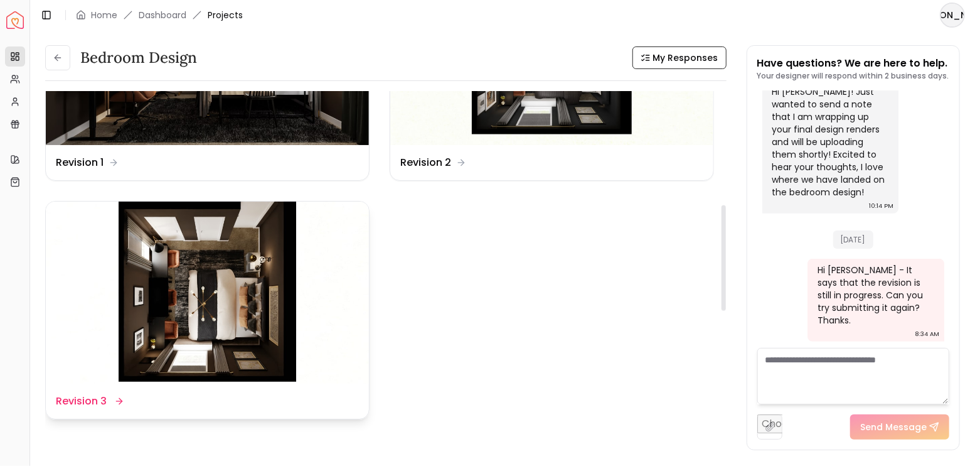
click at [254, 284] on img at bounding box center [207, 292] width 323 height 182
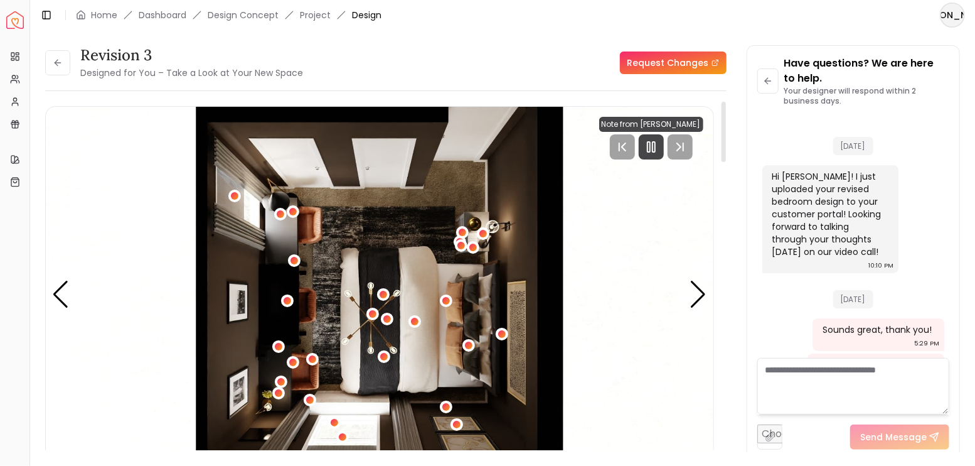
scroll to position [3119, 0]
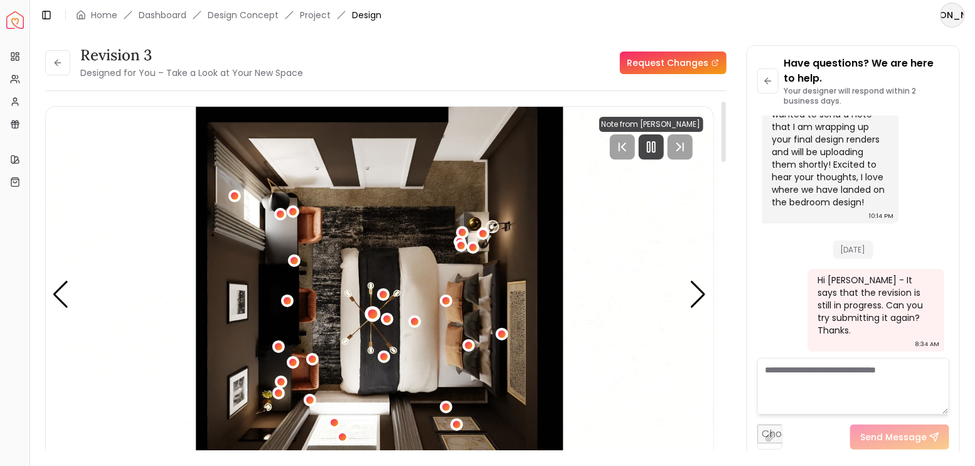
click at [376, 313] on div "1 / 4" at bounding box center [372, 313] width 9 height 9
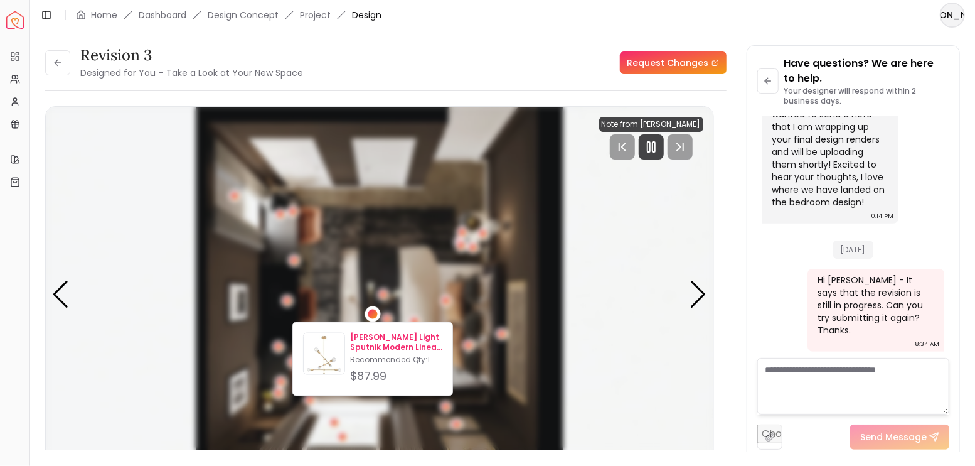
click at [390, 342] on p "Dycus Light Sputnik Modern Linear Chandelier" at bounding box center [396, 343] width 92 height 20
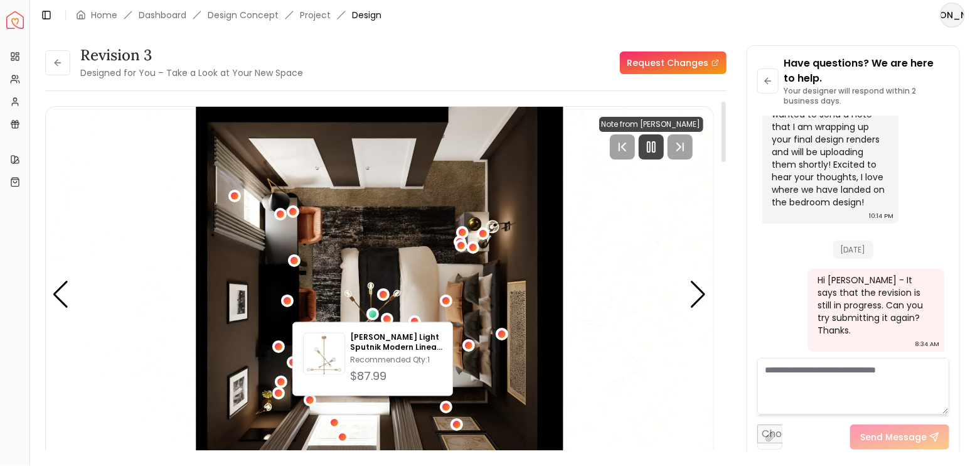
click at [621, 316] on img "1 / 4" at bounding box center [380, 295] width 668 height 376
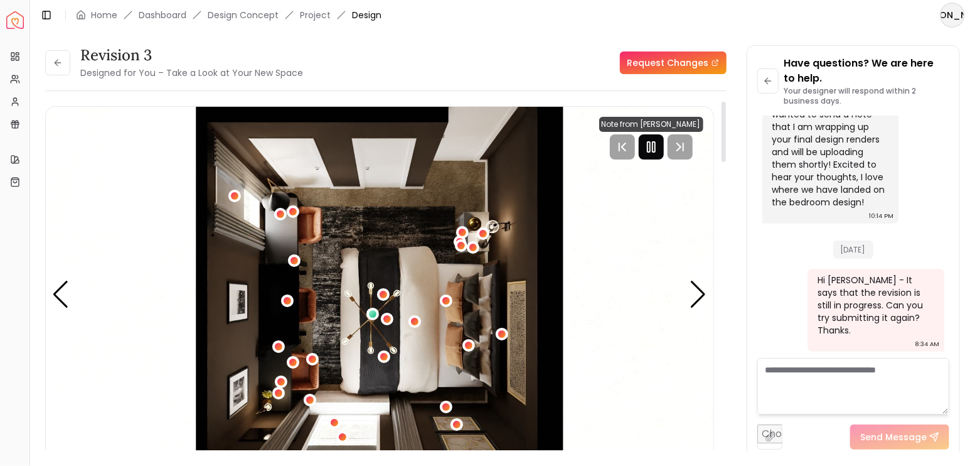
click at [658, 145] on icon "Pause" at bounding box center [651, 146] width 15 height 15
click at [60, 75] on button at bounding box center [57, 62] width 25 height 25
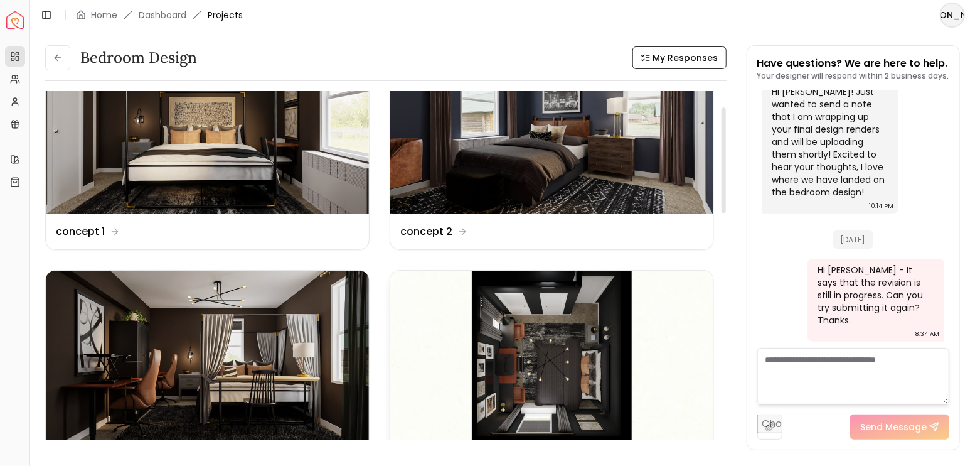
scroll to position [83, 0]
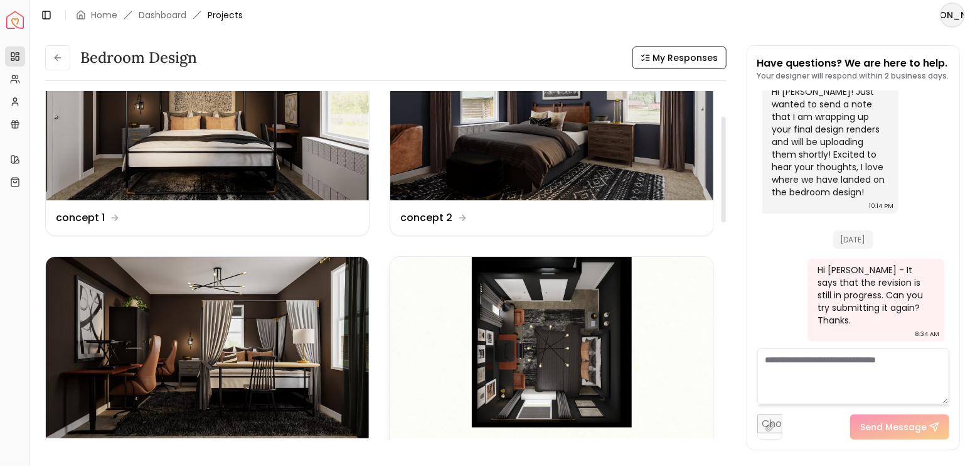
click at [566, 361] on img at bounding box center [551, 348] width 323 height 182
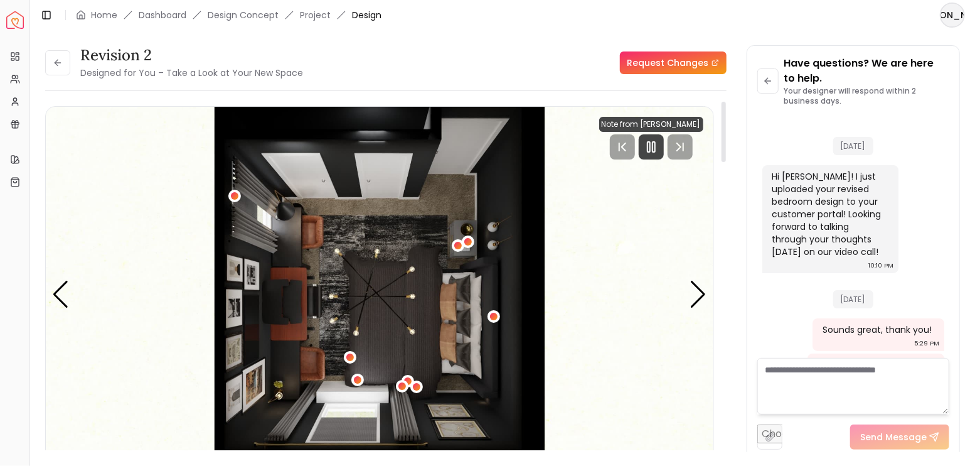
scroll to position [3119, 0]
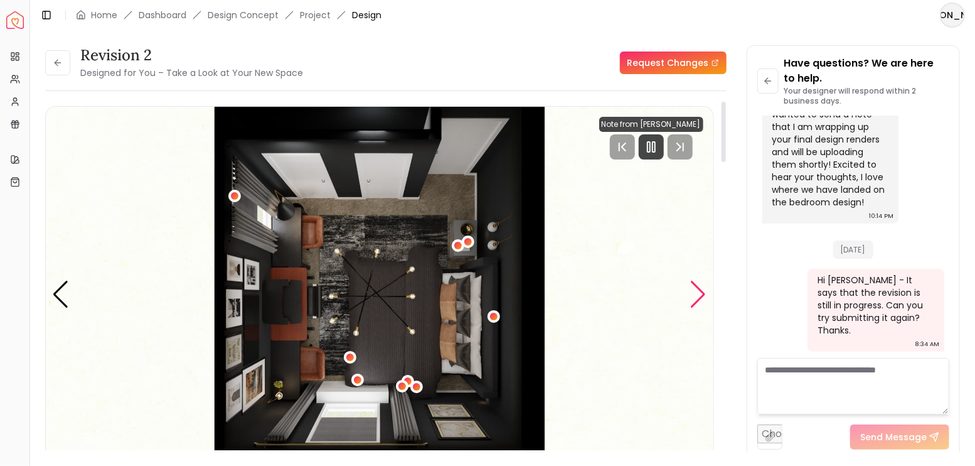
click at [695, 300] on div "Next slide" at bounding box center [698, 295] width 17 height 28
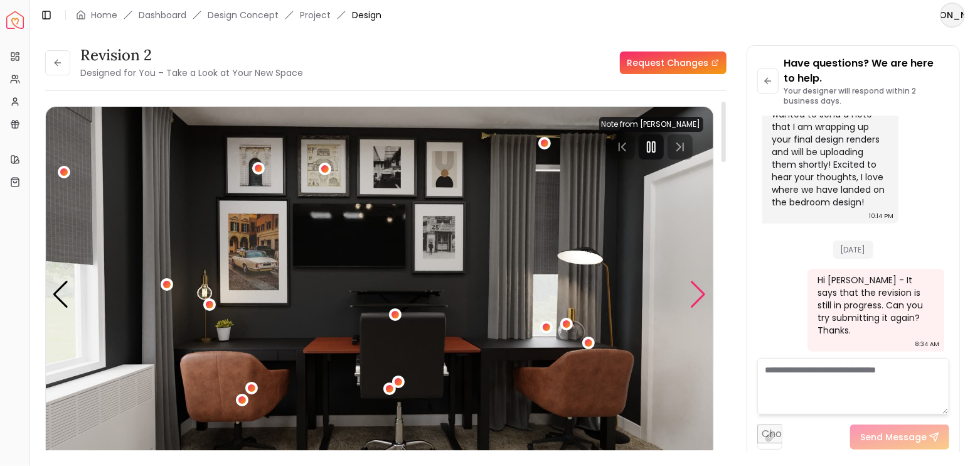
click at [695, 300] on div "Next slide" at bounding box center [698, 295] width 17 height 28
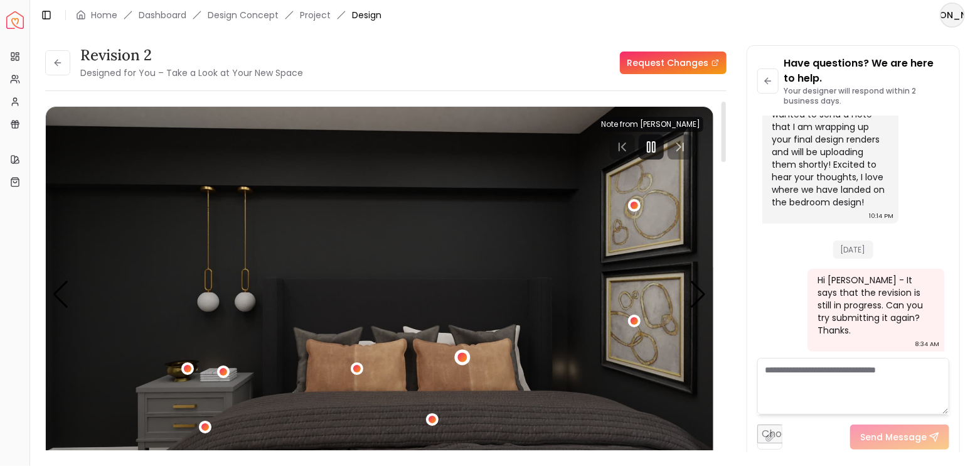
click at [464, 358] on div "3 / 4" at bounding box center [462, 356] width 9 height 9
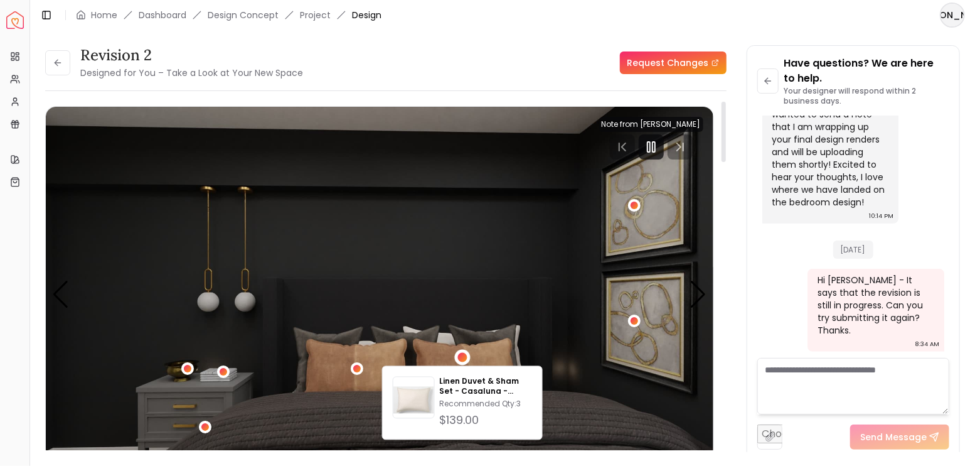
click at [362, 358] on img "3 / 4" at bounding box center [380, 295] width 668 height 376
click at [361, 363] on div "3 / 4" at bounding box center [358, 369] width 16 height 16
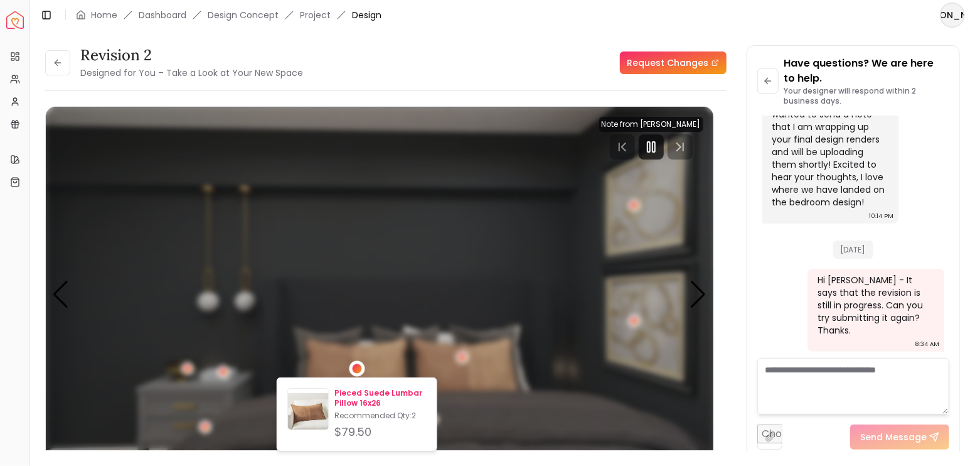
click at [363, 392] on p "Pieced Suede Lumbar Pillow 16x26" at bounding box center [381, 398] width 92 height 20
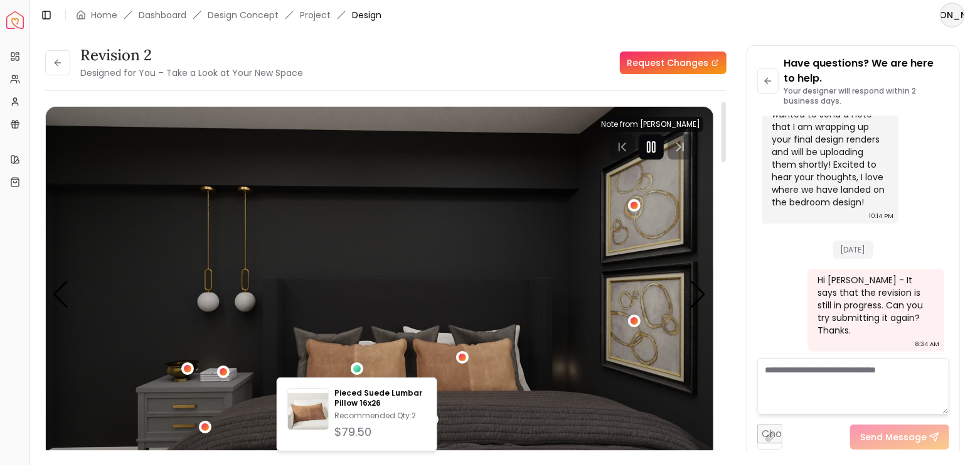
click at [657, 154] on div at bounding box center [651, 146] width 25 height 25
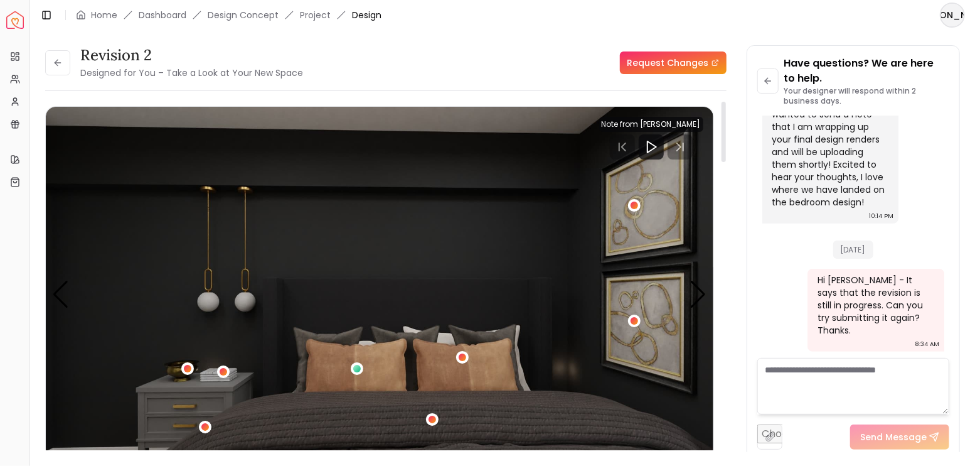
click at [534, 239] on img "3 / 4" at bounding box center [380, 295] width 668 height 376
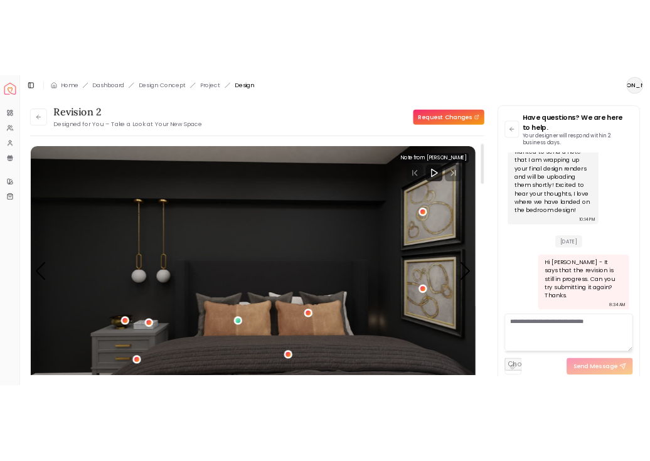
scroll to position [41, 0]
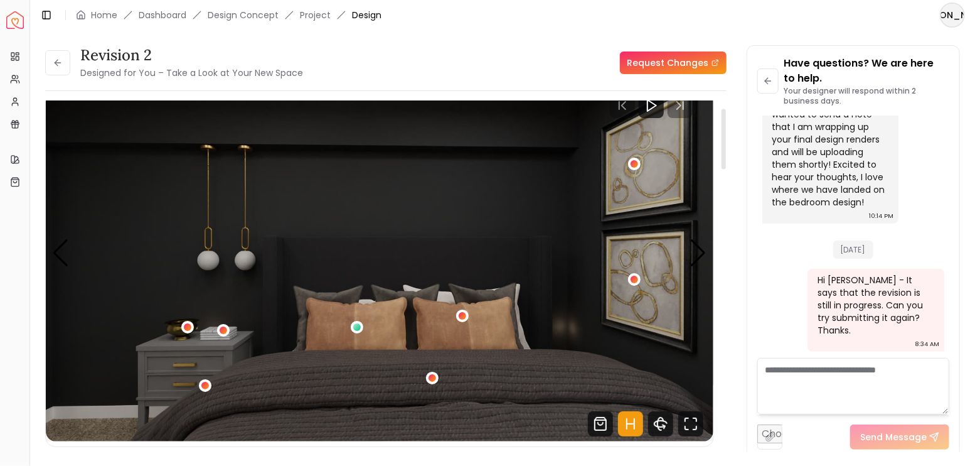
click at [638, 421] on icon "Hotspots Toggle" at bounding box center [630, 423] width 25 height 25
click at [518, 191] on img "3 / 4" at bounding box center [380, 253] width 668 height 376
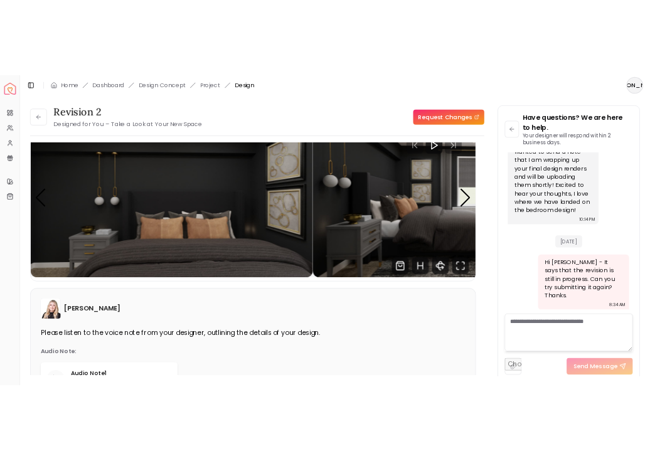
scroll to position [0, 0]
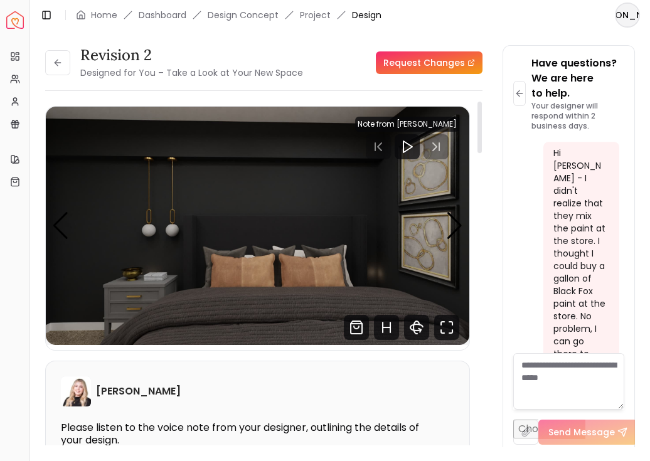
click at [287, 390] on div "[PERSON_NAME]" at bounding box center [258, 392] width 394 height 30
click at [446, 328] on icon "Fullscreen" at bounding box center [446, 327] width 25 height 25
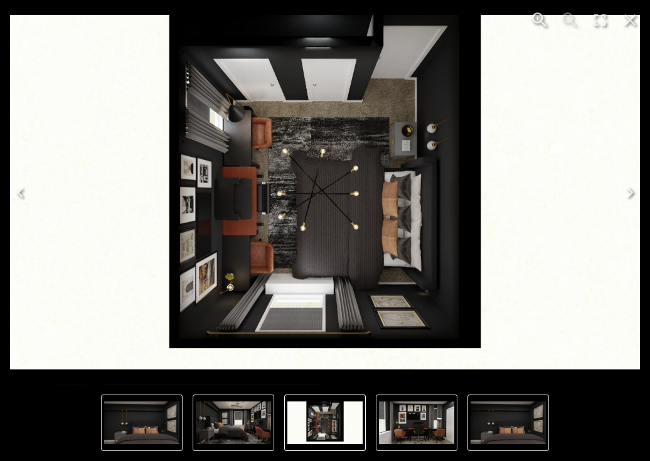
click at [626, 194] on icon "Next" at bounding box center [630, 193] width 20 height 20
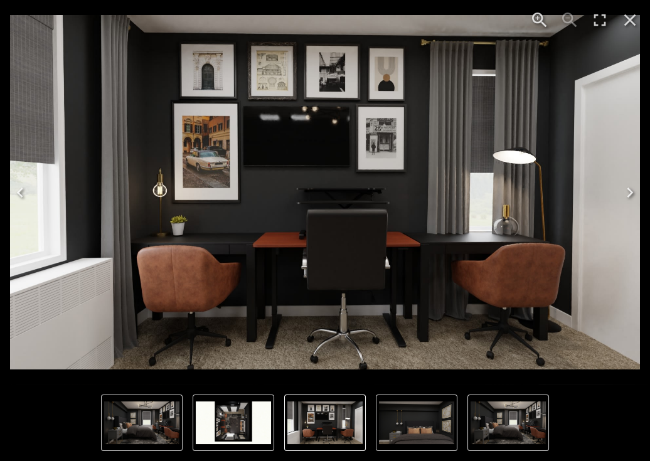
click at [626, 194] on icon "Next" at bounding box center [630, 193] width 20 height 20
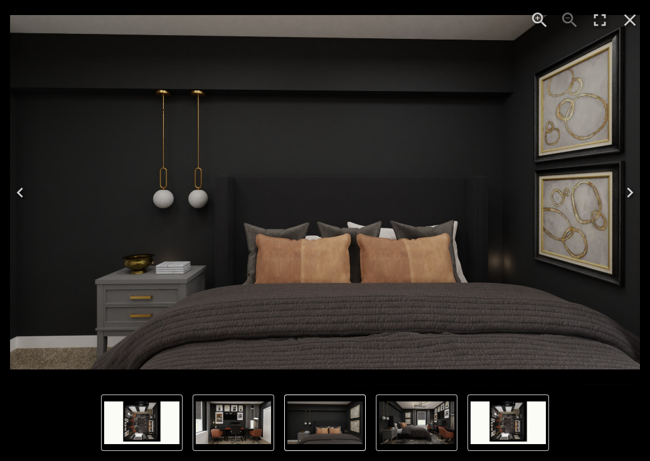
click at [593, 24] on icon "Enter Fullscreen" at bounding box center [600, 20] width 20 height 20
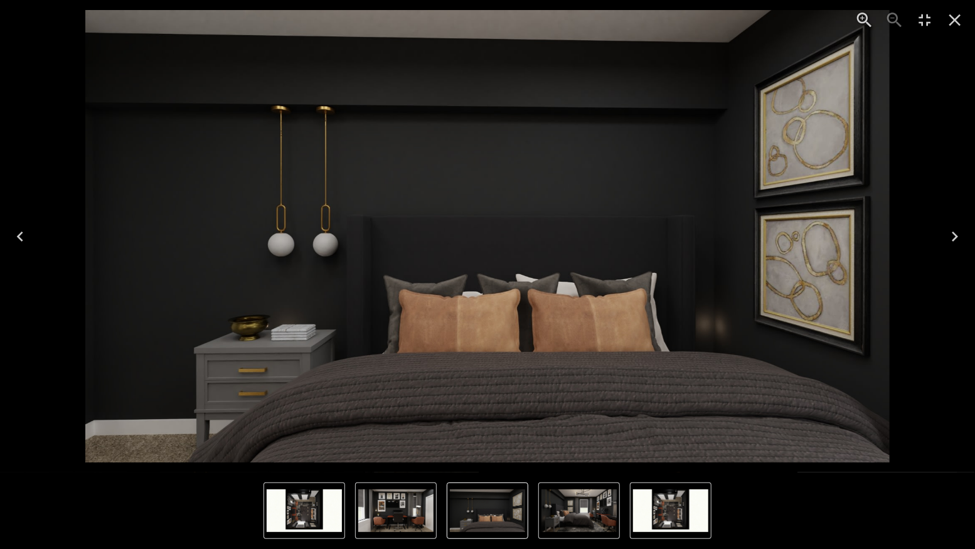
click at [925, 19] on icon "Exit Fullscreen" at bounding box center [925, 20] width 20 height 20
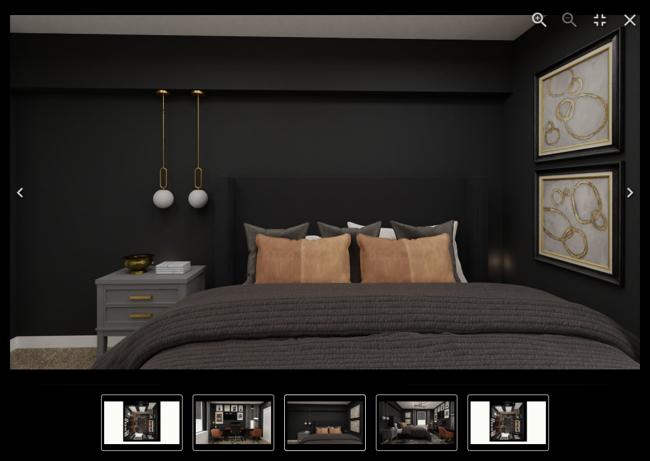
scroll to position [3119, 0]
click at [62, 386] on div "Lightbox" at bounding box center [325, 423] width 650 height 77
click at [36, 388] on div "Lightbox" at bounding box center [325, 423] width 650 height 77
click at [205, 28] on img "3 of 4" at bounding box center [325, 192] width 630 height 355
click at [626, 16] on icon "Close" at bounding box center [631, 20] width 12 height 12
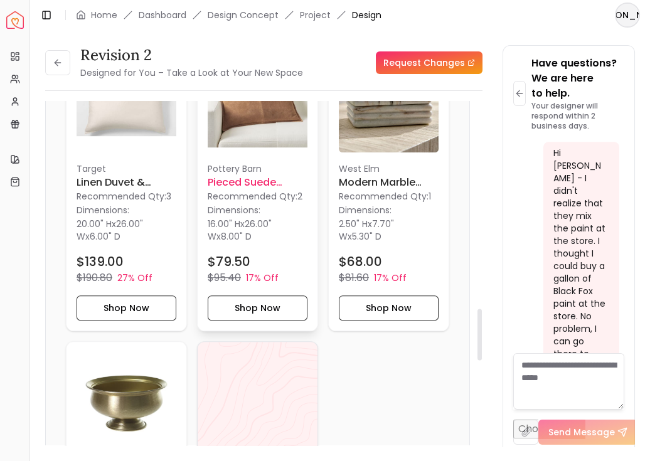
scroll to position [1339, 0]
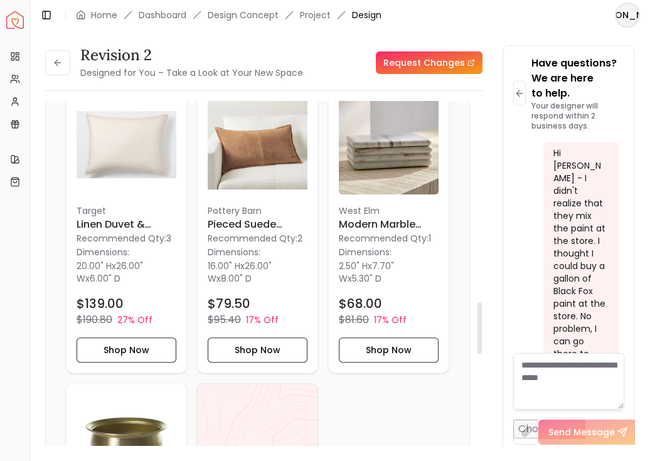
click at [36, 249] on div "Revision 2 Designed for You – Take a Look at Your New Space Request Changes Rev…" at bounding box center [340, 238] width 620 height 417
click at [97, 224] on h6 "Linen Duvet & Sham Set - Casaluna - Sham" at bounding box center [127, 224] width 100 height 15
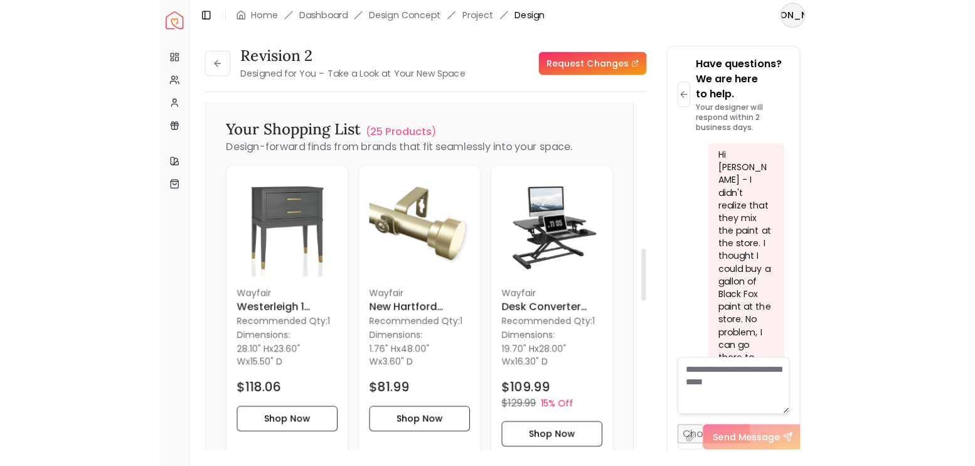
scroll to position [962, 0]
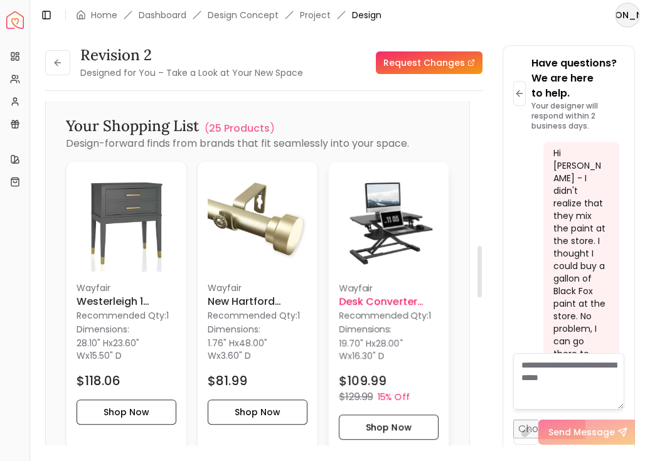
click at [390, 297] on h6 "Desk Converter with Removable Keyboard Tray" at bounding box center [389, 301] width 100 height 15
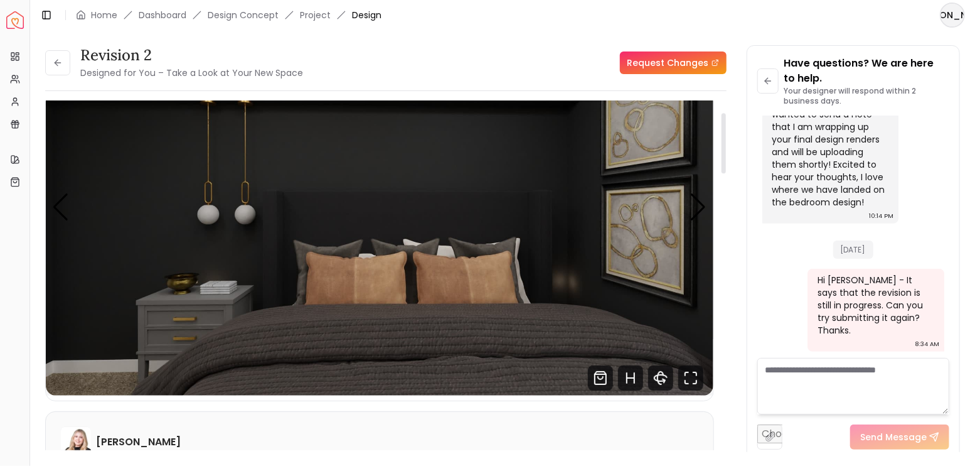
scroll to position [0, 0]
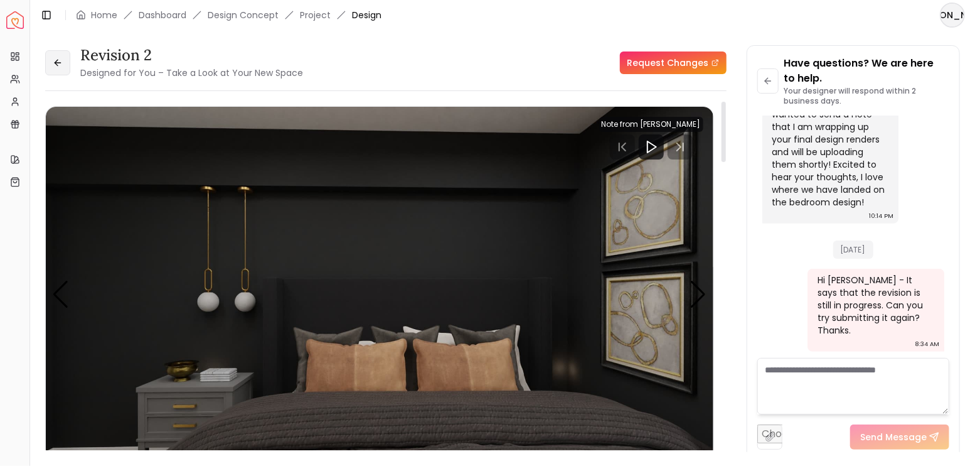
click at [57, 63] on icon at bounding box center [58, 63] width 6 height 0
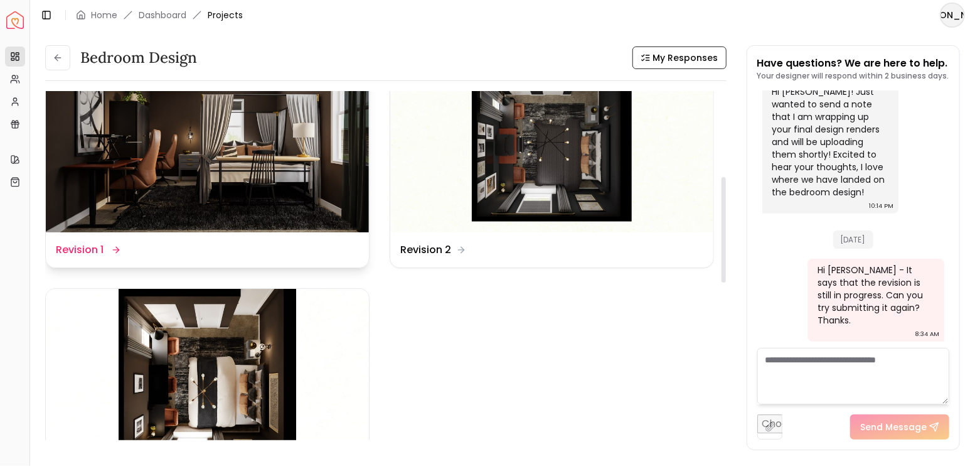
scroll to position [293, 0]
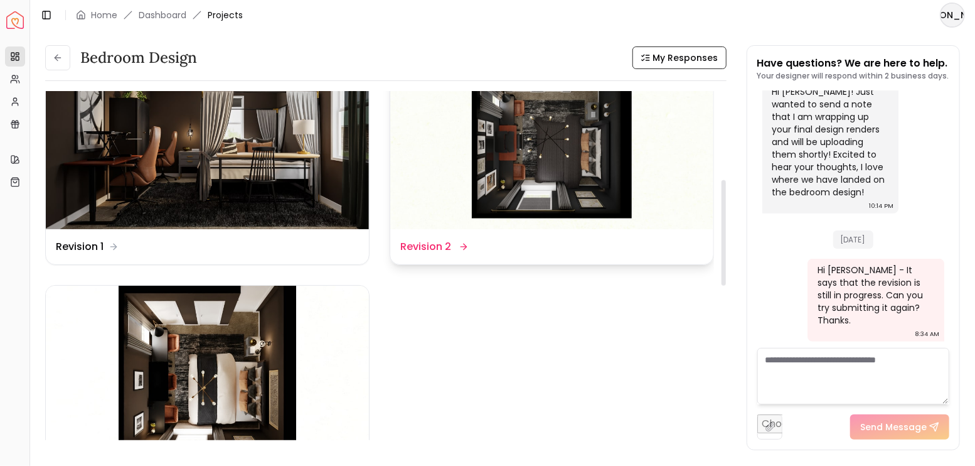
click at [515, 156] on img at bounding box center [551, 139] width 323 height 182
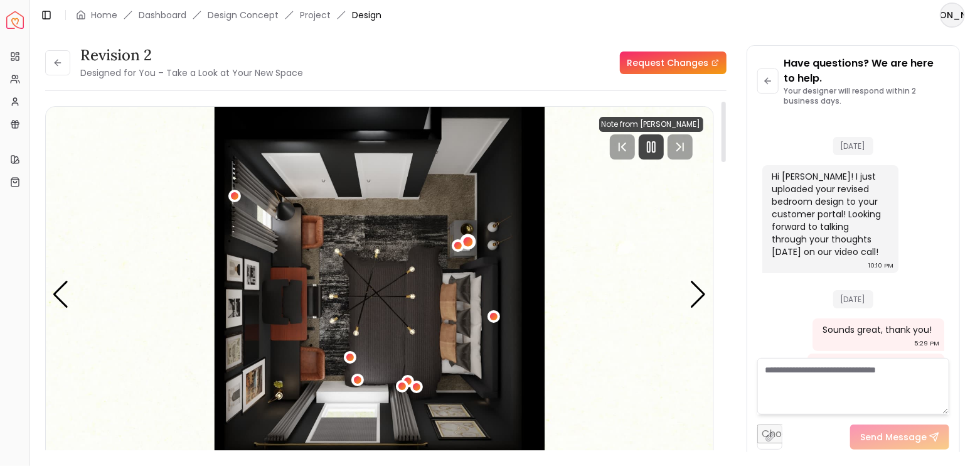
scroll to position [3119, 0]
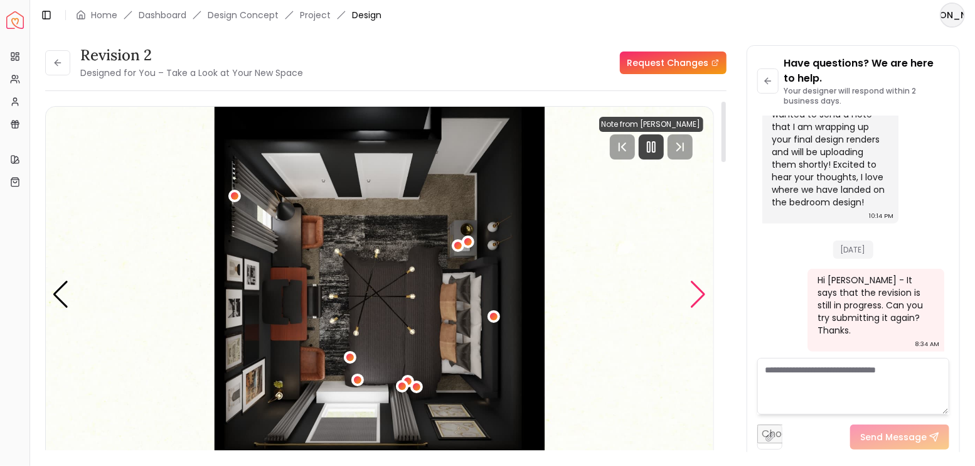
click at [698, 290] on div "Next slide" at bounding box center [698, 295] width 17 height 28
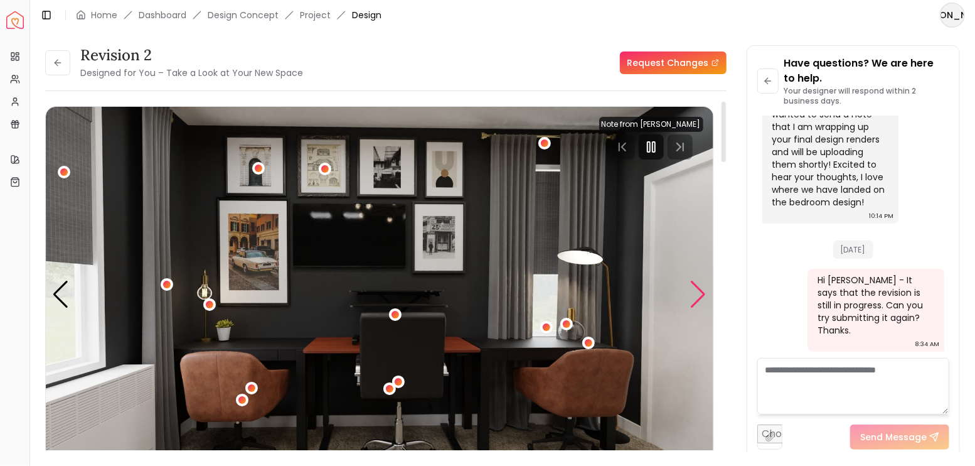
click at [704, 286] on div "Next slide" at bounding box center [698, 295] width 17 height 28
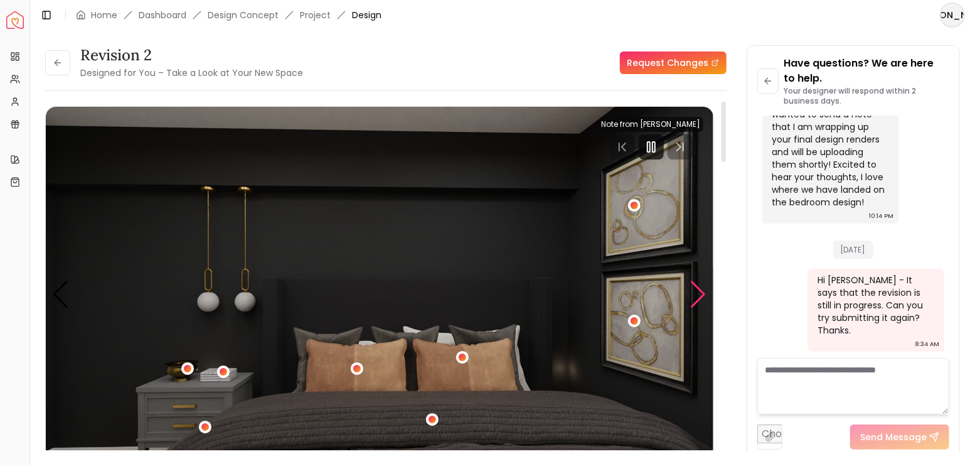
click at [704, 286] on div "Next slide" at bounding box center [698, 295] width 17 height 28
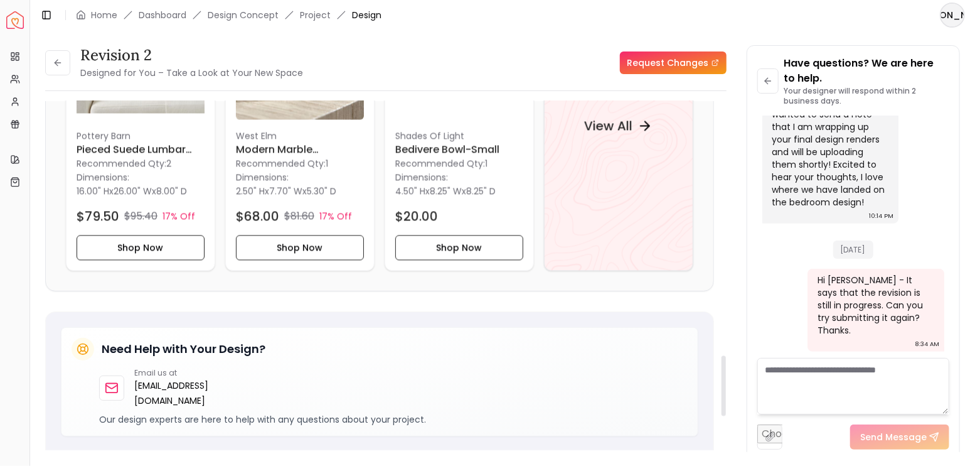
scroll to position [1464, 0]
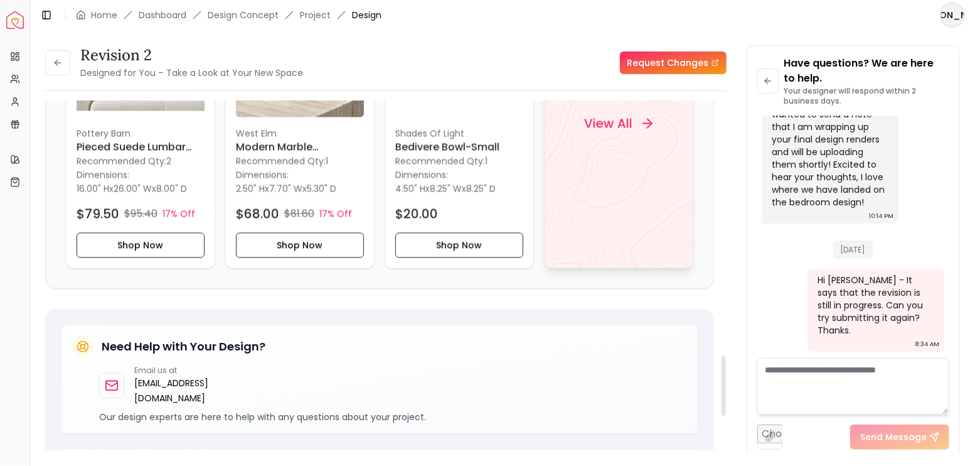
click at [653, 144] on div "View All" at bounding box center [618, 123] width 149 height 290
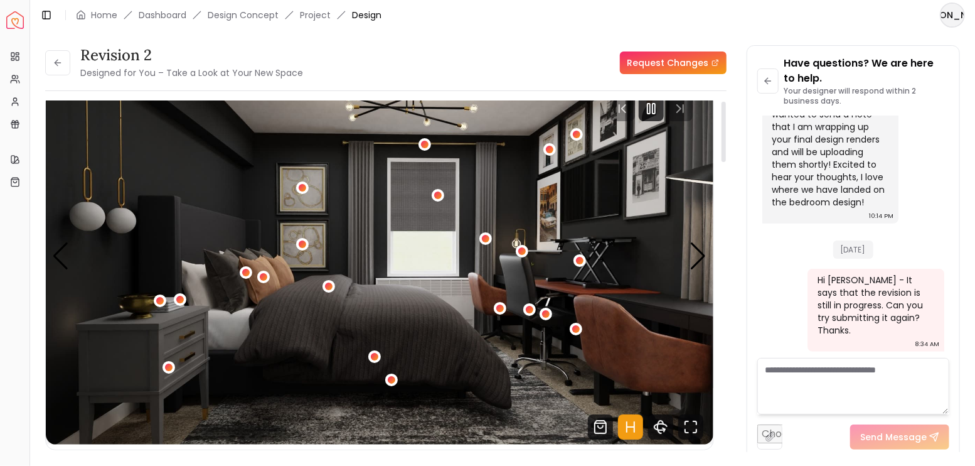
scroll to position [0, 0]
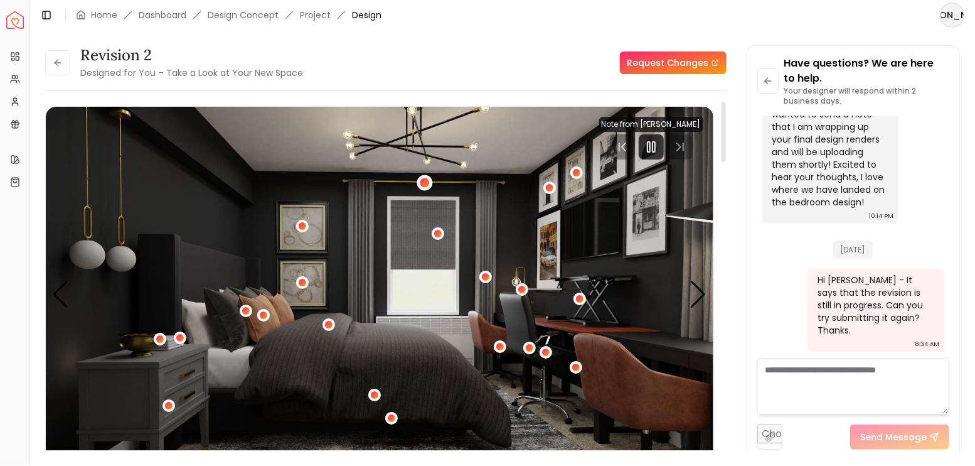
click at [422, 176] on div "4 / 4" at bounding box center [425, 183] width 16 height 16
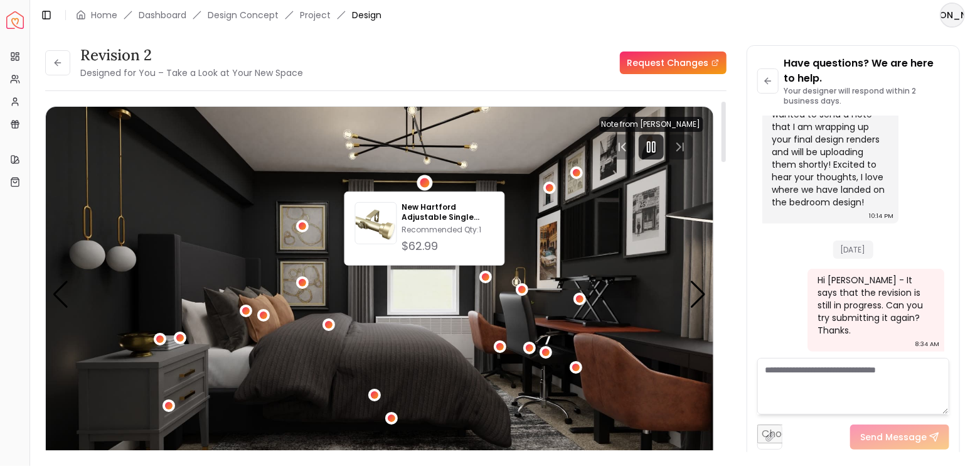
click at [311, 139] on img "4 / 4" at bounding box center [380, 295] width 668 height 376
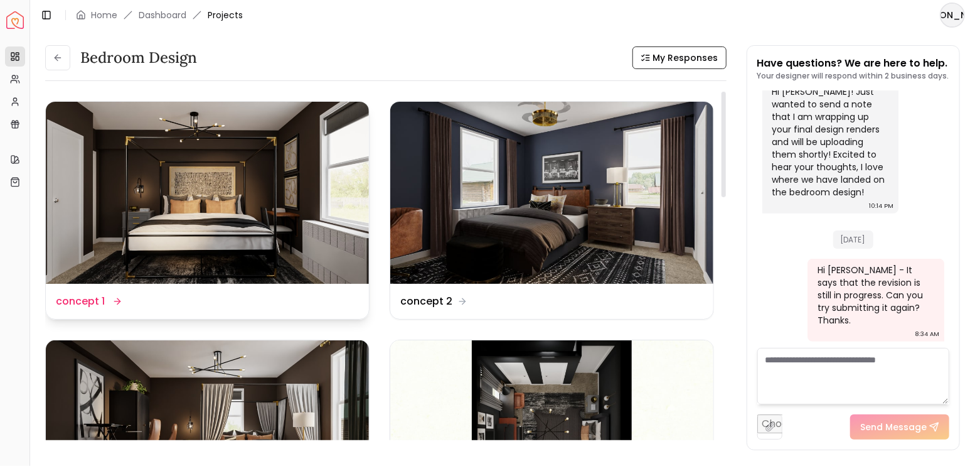
click at [248, 182] on img at bounding box center [207, 193] width 323 height 182
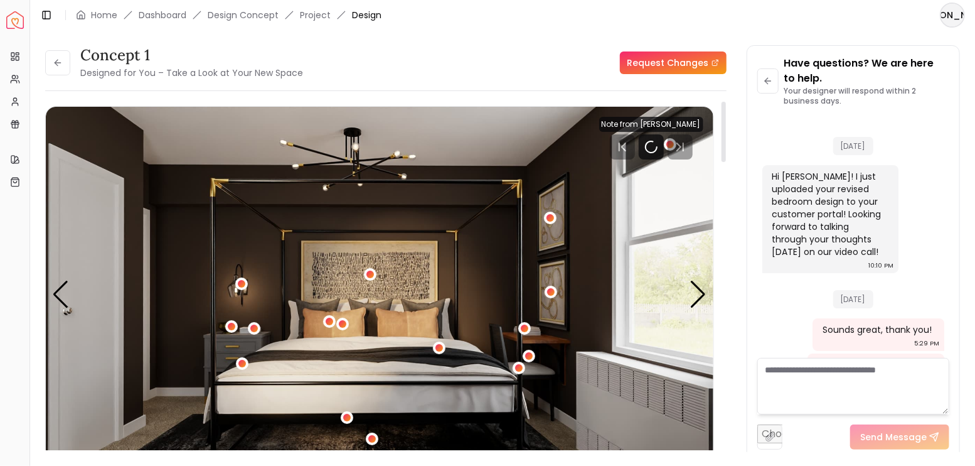
scroll to position [3119, 0]
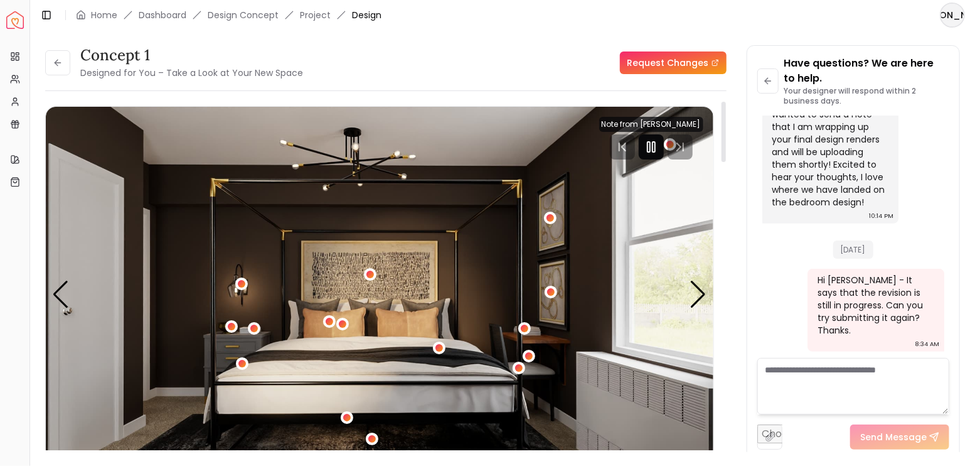
click at [650, 154] on div at bounding box center [651, 146] width 25 height 25
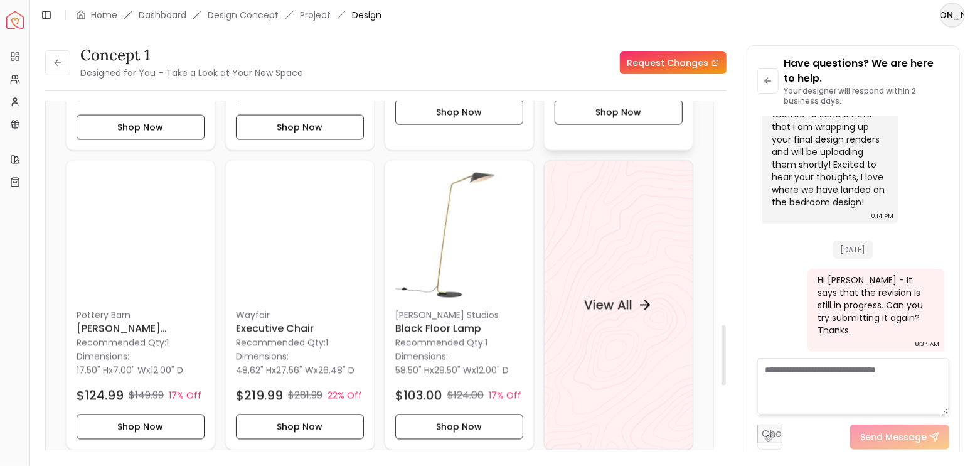
scroll to position [1297, 0]
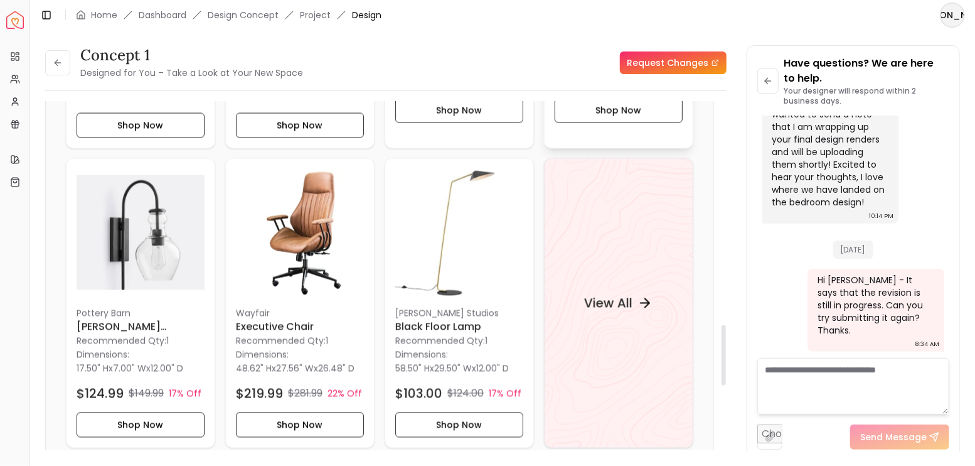
click at [639, 269] on div "View All" at bounding box center [618, 303] width 149 height 290
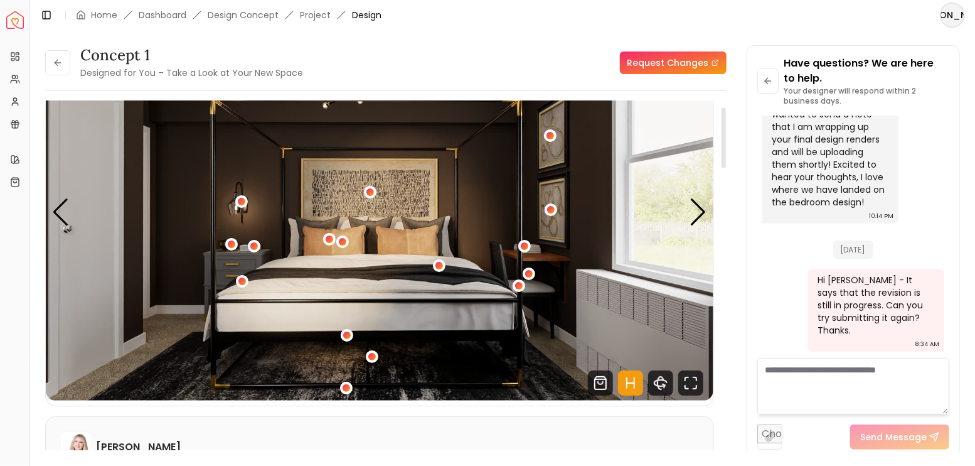
scroll to position [0, 0]
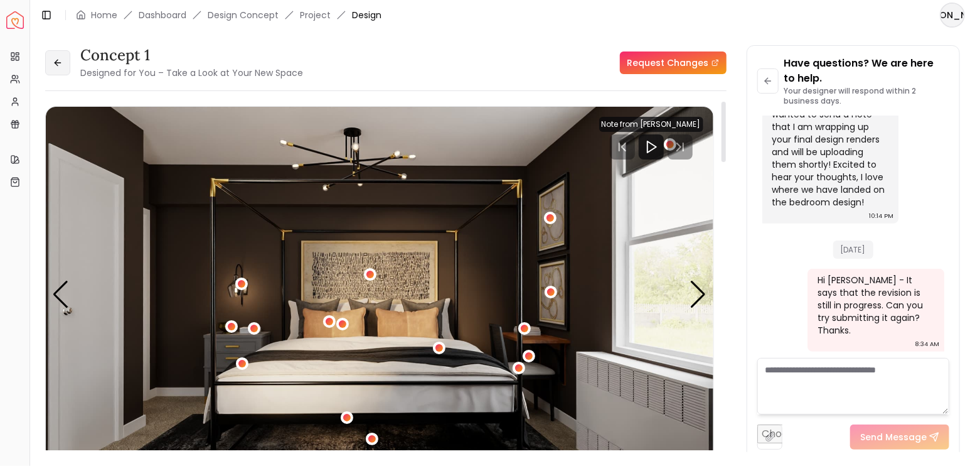
click at [60, 58] on icon at bounding box center [58, 63] width 10 height 10
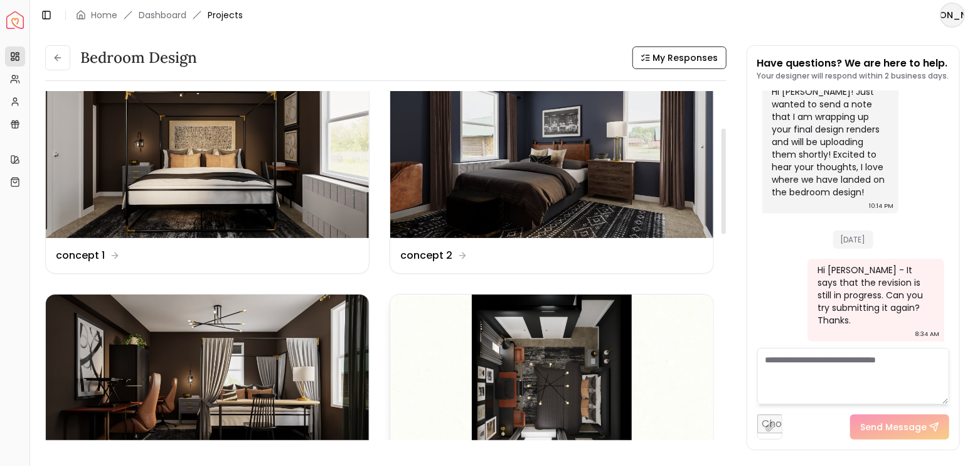
scroll to position [126, 0]
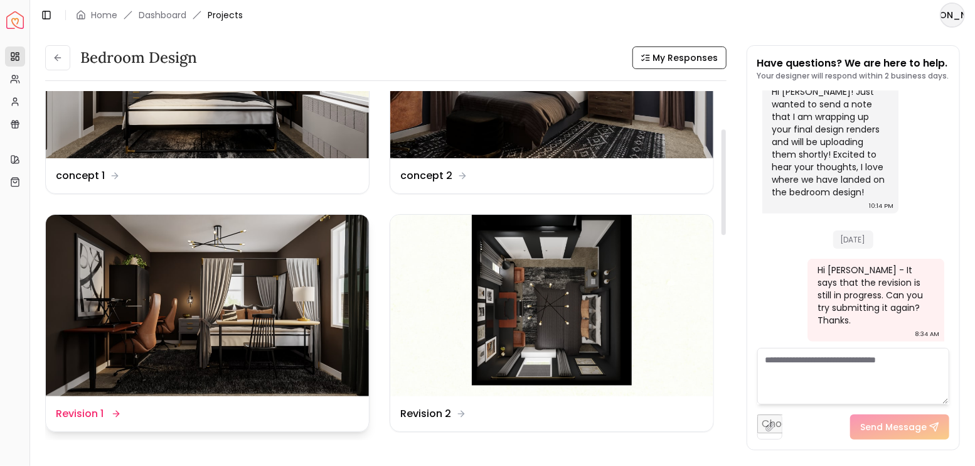
click at [249, 298] on img at bounding box center [207, 306] width 323 height 182
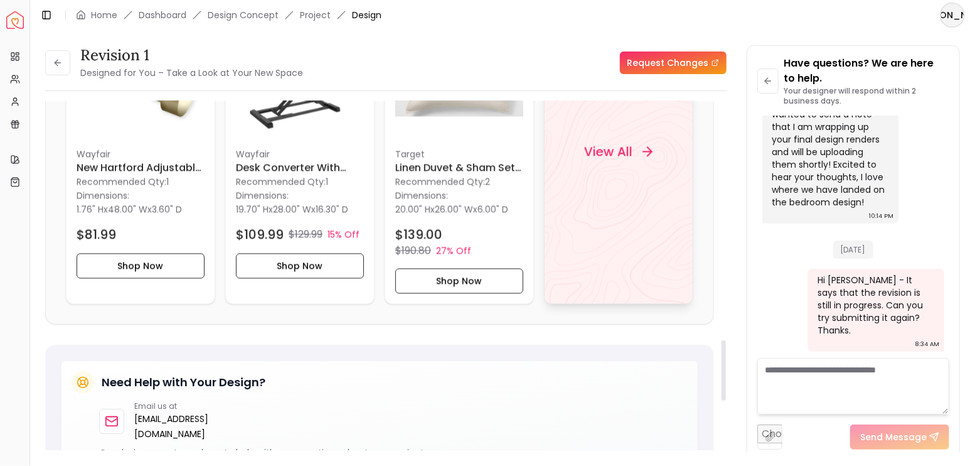
scroll to position [1381, 0]
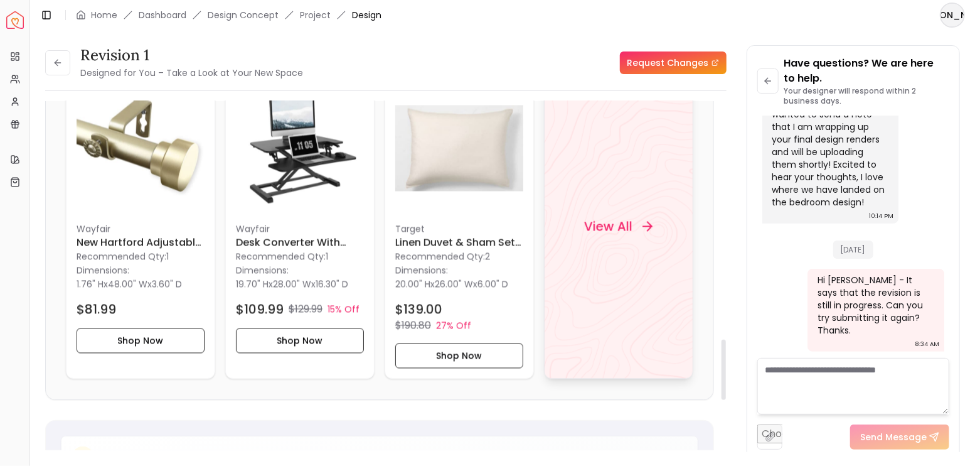
click at [610, 221] on div "View All" at bounding box center [618, 227] width 99 height 38
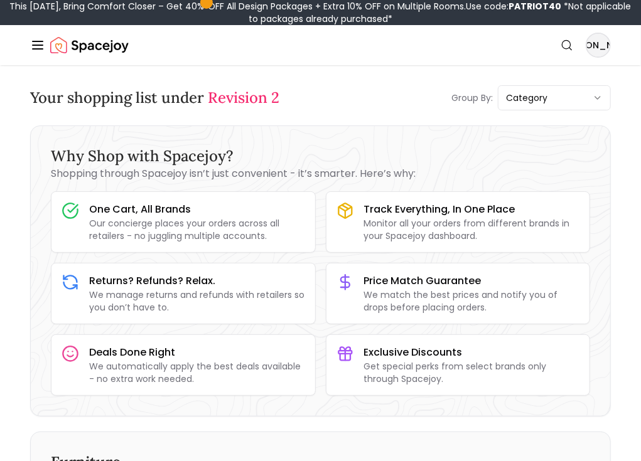
drag, startPoint x: 28, startPoint y: 161, endPoint x: 83, endPoint y: 112, distance: 74.2
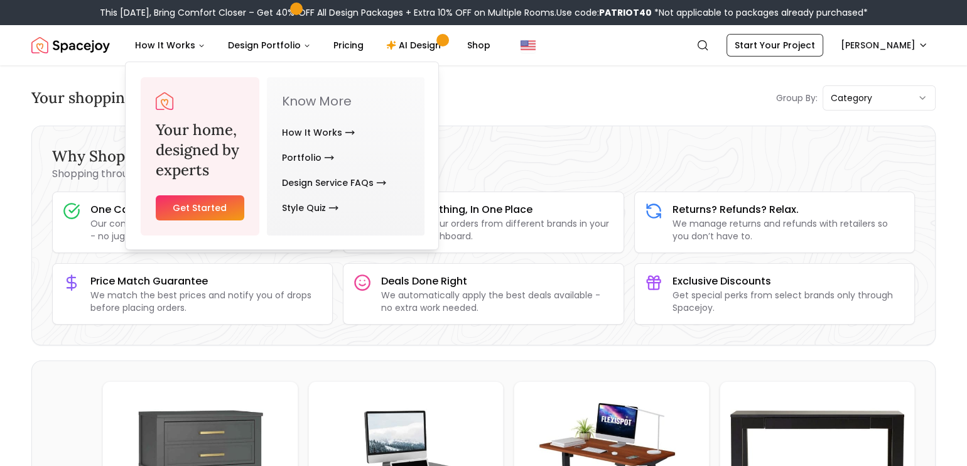
click at [97, 42] on img "Spacejoy" at bounding box center [70, 45] width 78 height 25
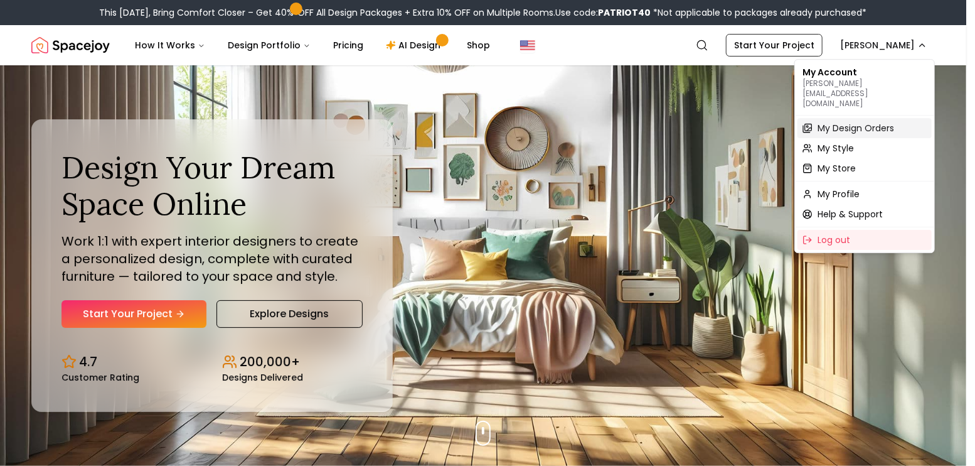
click at [857, 122] on span "My Design Orders" at bounding box center [856, 128] width 77 height 13
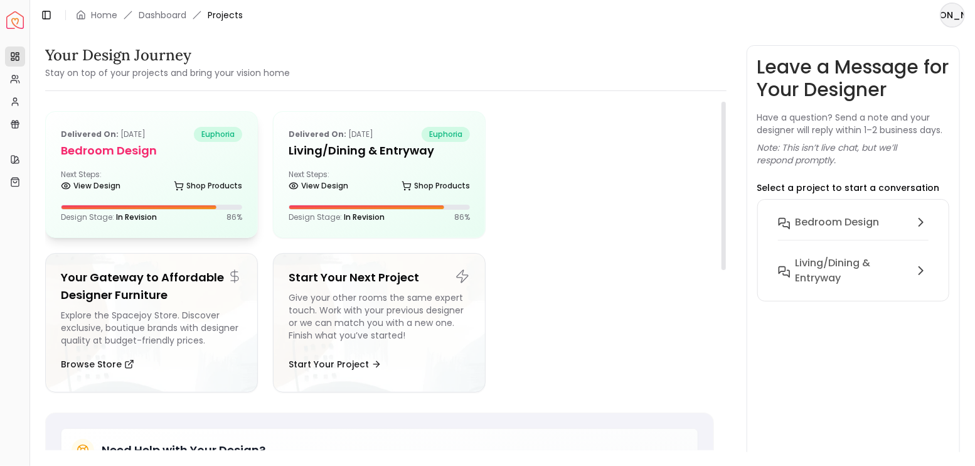
click at [169, 169] on div "Next Steps: View Design Shop Products" at bounding box center [151, 181] width 181 height 25
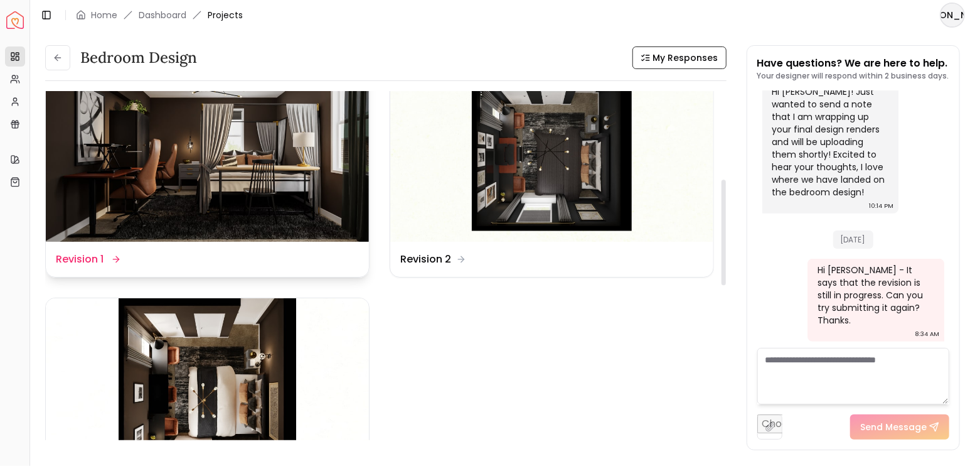
scroll to position [293, 0]
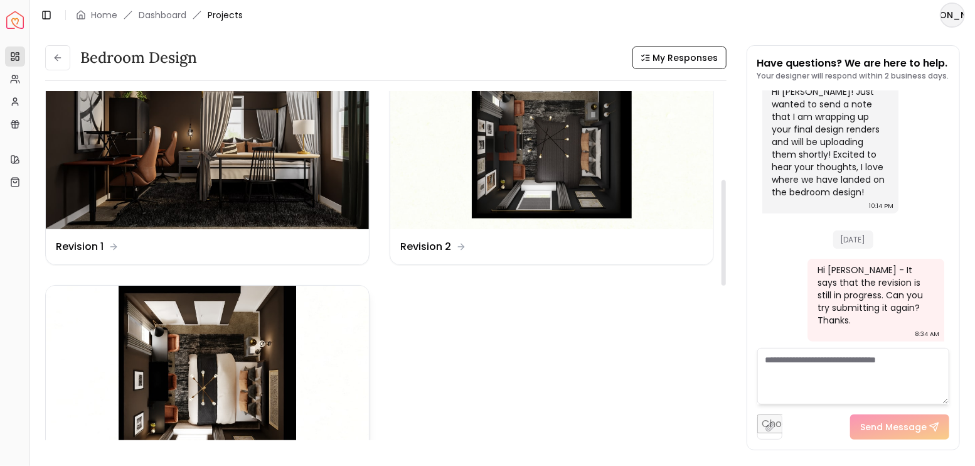
click at [218, 367] on img at bounding box center [207, 377] width 323 height 182
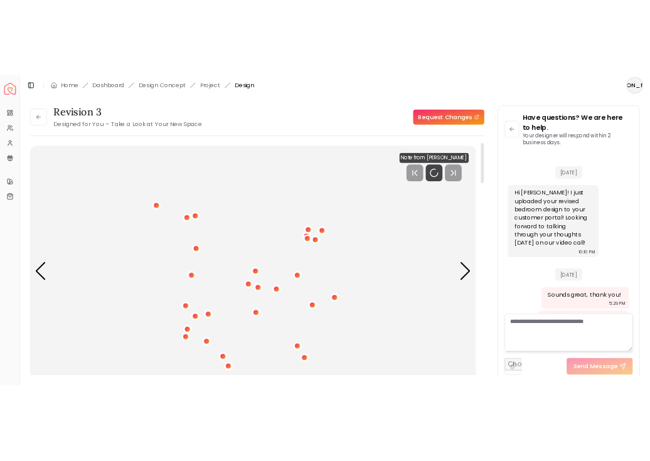
scroll to position [3119, 0]
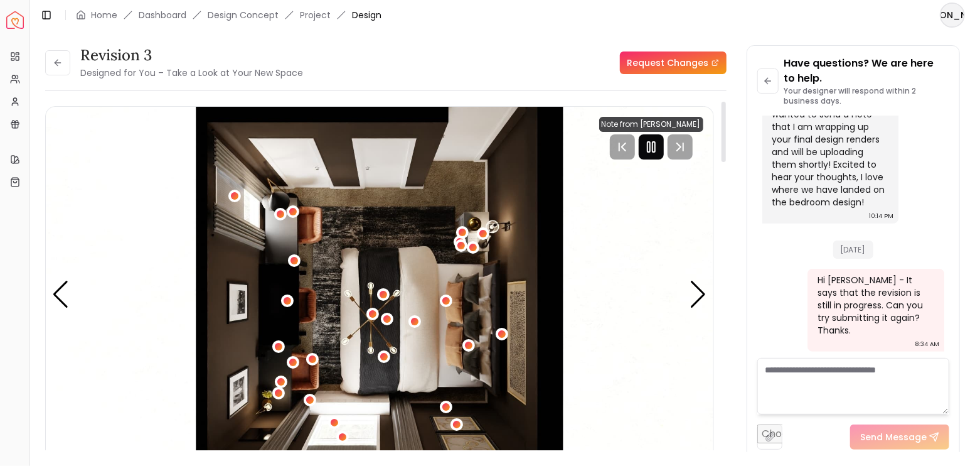
click at [661, 146] on div at bounding box center [651, 146] width 25 height 25
click at [714, 301] on div "Revision 3 Designed for You – Take a Look at Your New Space Request Changes Hot…" at bounding box center [386, 280] width 682 height 359
click at [701, 299] on div "Next slide" at bounding box center [698, 295] width 17 height 28
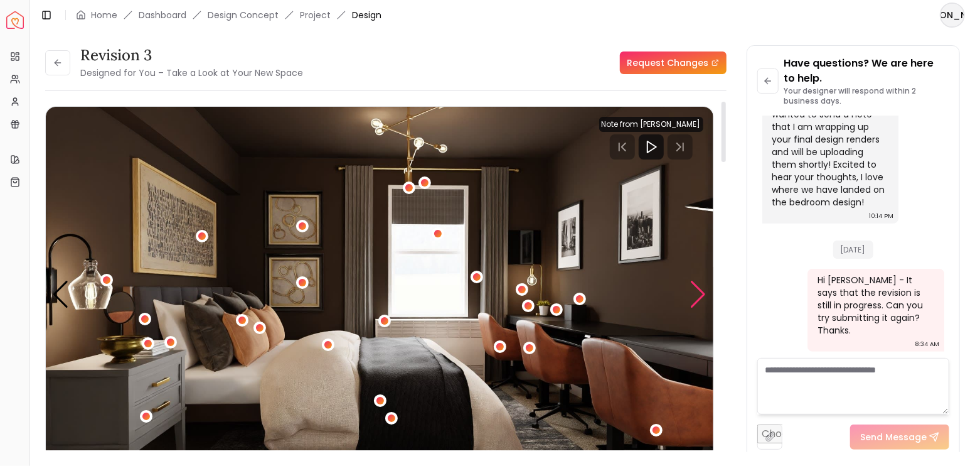
click at [700, 298] on div "Next slide" at bounding box center [698, 295] width 17 height 28
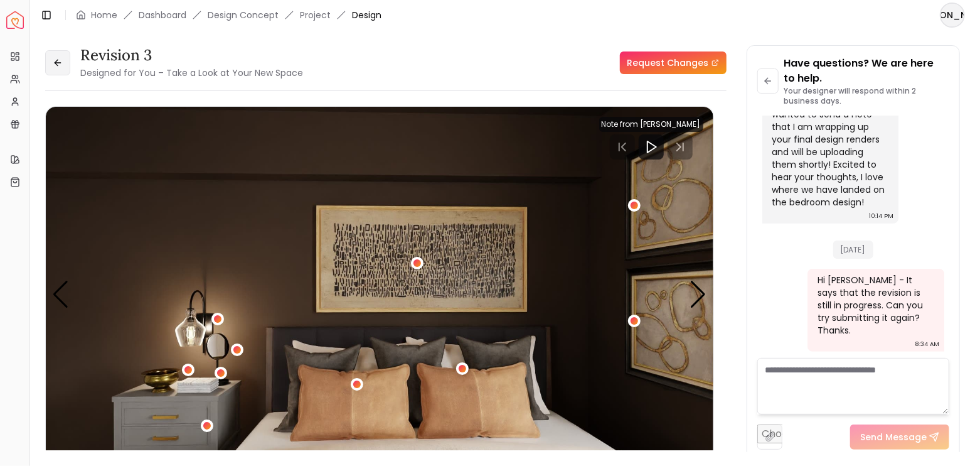
click at [58, 65] on icon at bounding box center [58, 63] width 10 height 10
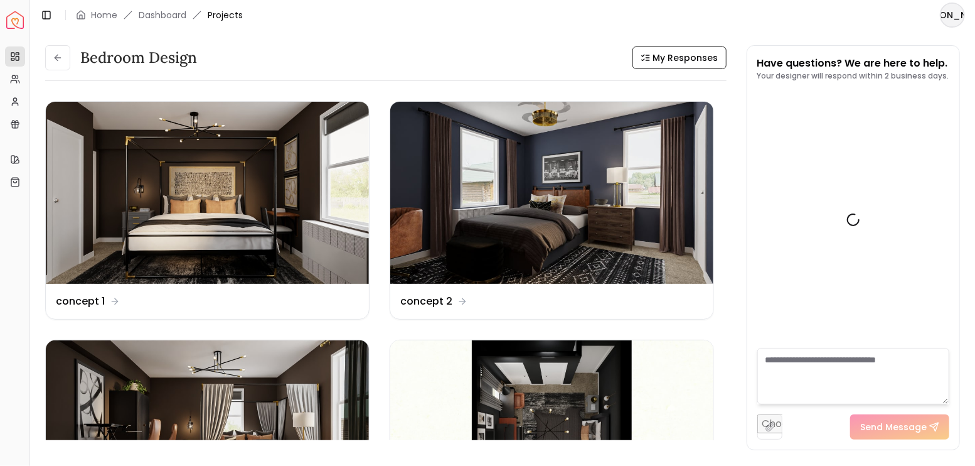
scroll to position [3104, 0]
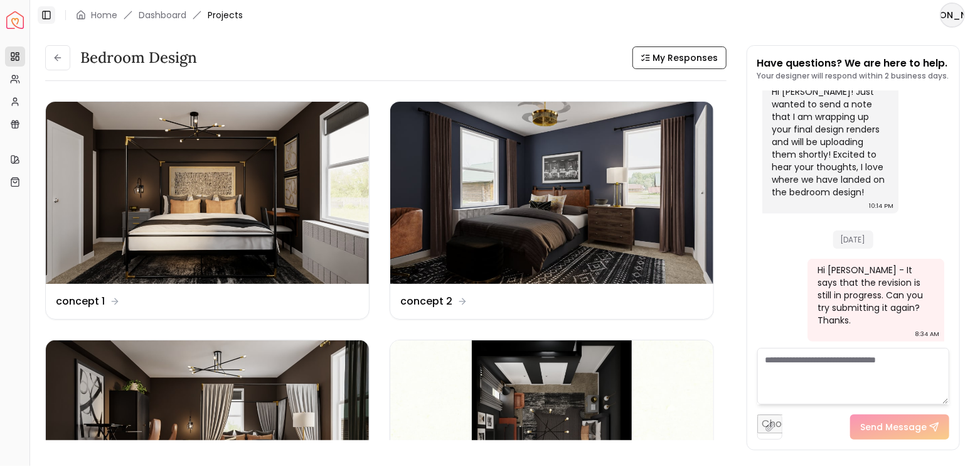
click at [41, 13] on icon at bounding box center [46, 15] width 10 height 10
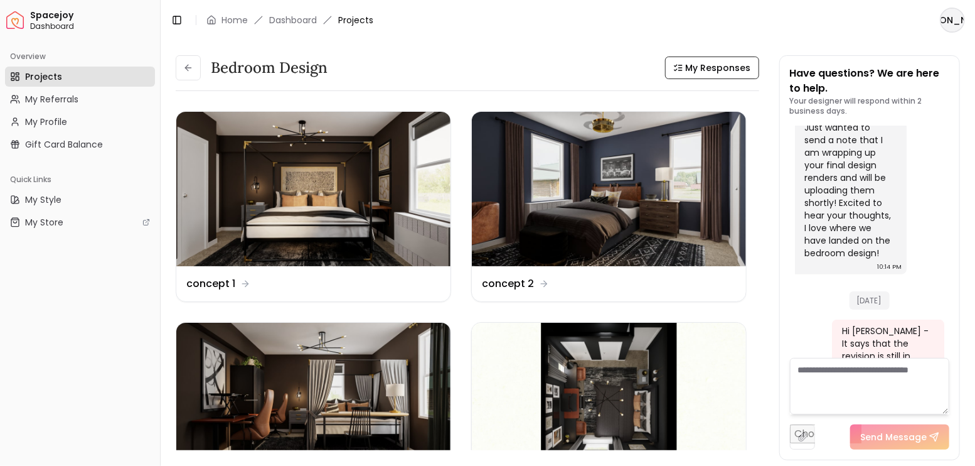
scroll to position [3557, 0]
